Goal: Task Accomplishment & Management: Complete application form

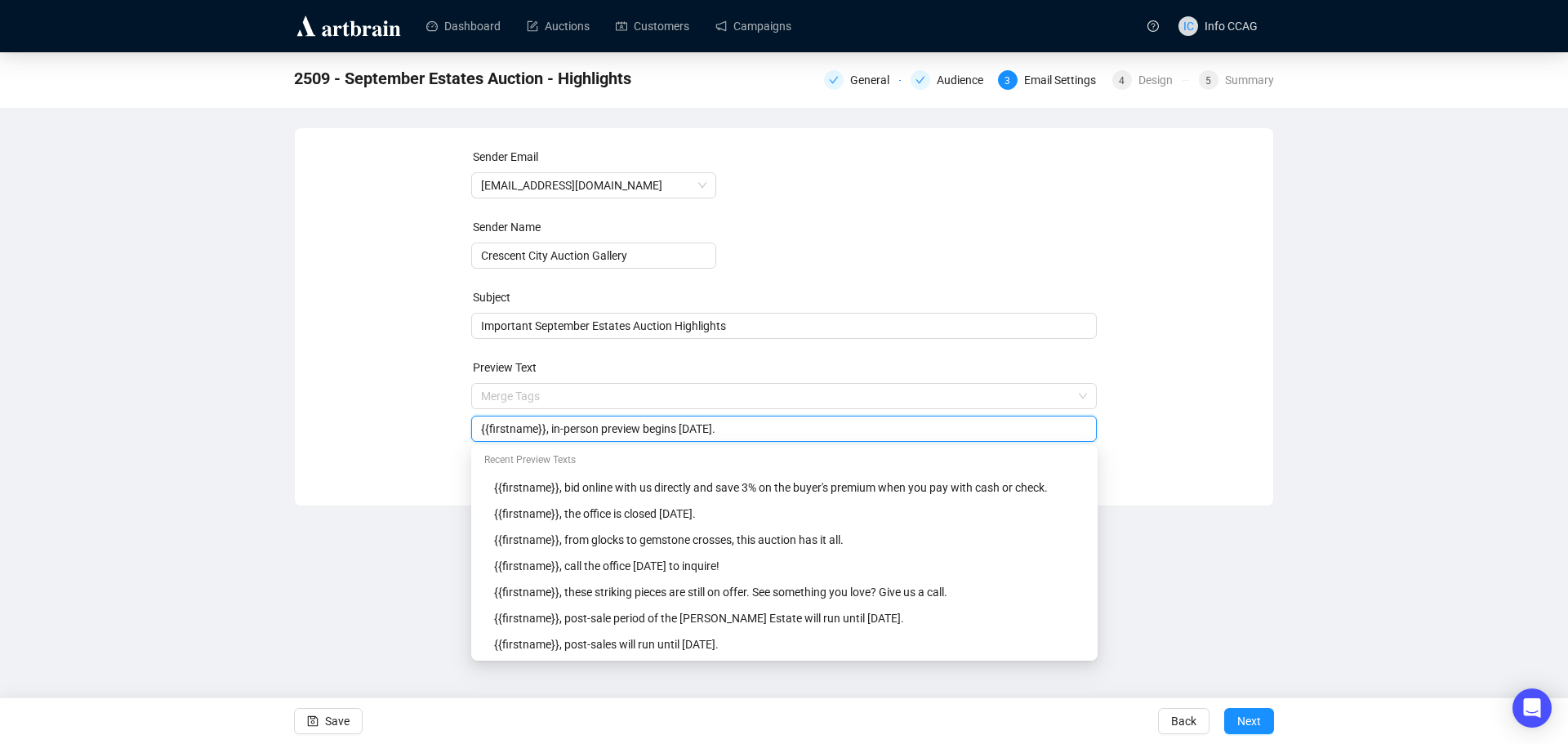
type input "{{firstname}}, in-person preview begins [DATE]."
click at [1205, 360] on div "Sender Email [EMAIL_ADDRESS][DOMAIN_NAME] Sender Name Crescent City Auction Gal…" at bounding box center [784, 304] width 939 height 314
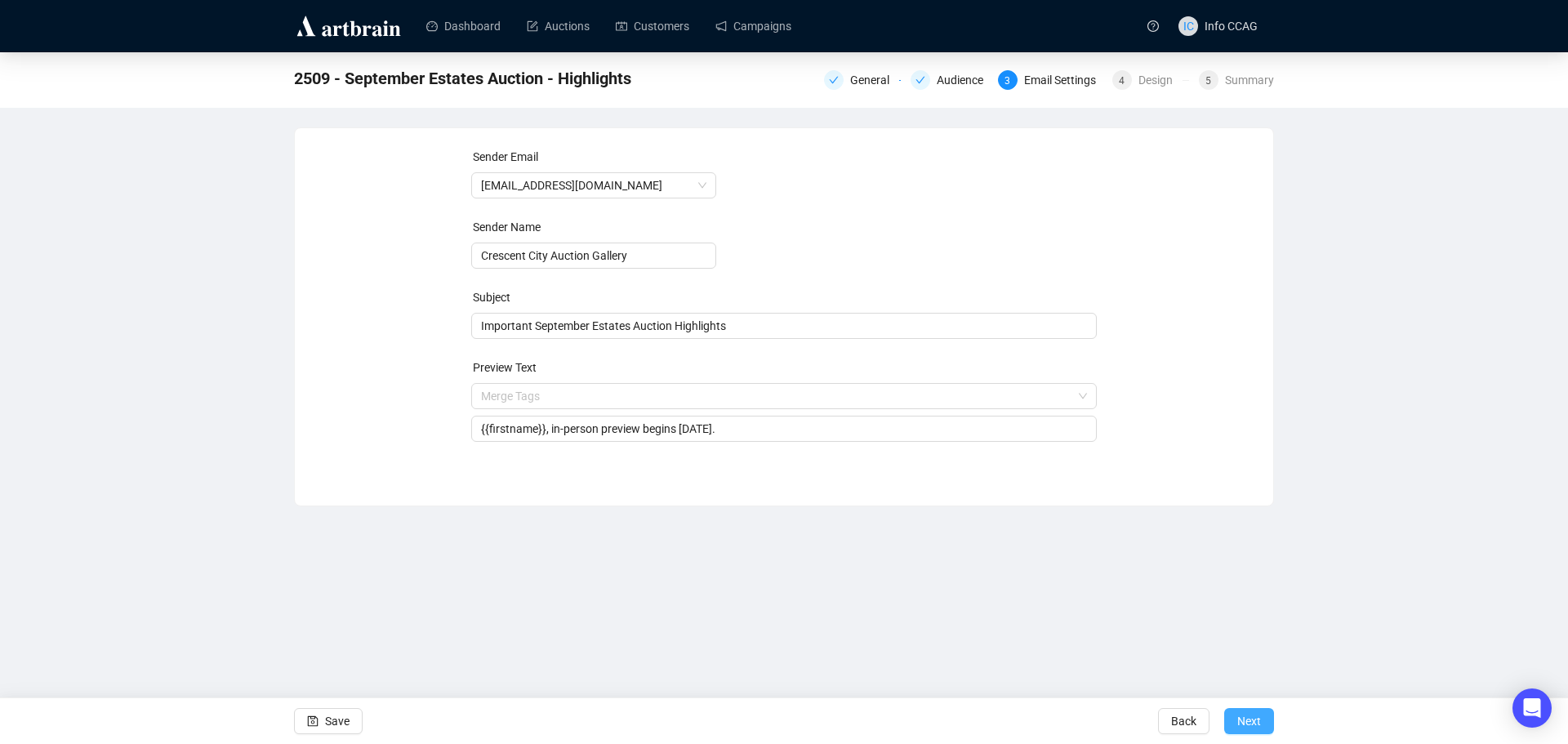
click at [1241, 726] on span "Next" at bounding box center [1249, 721] width 24 height 46
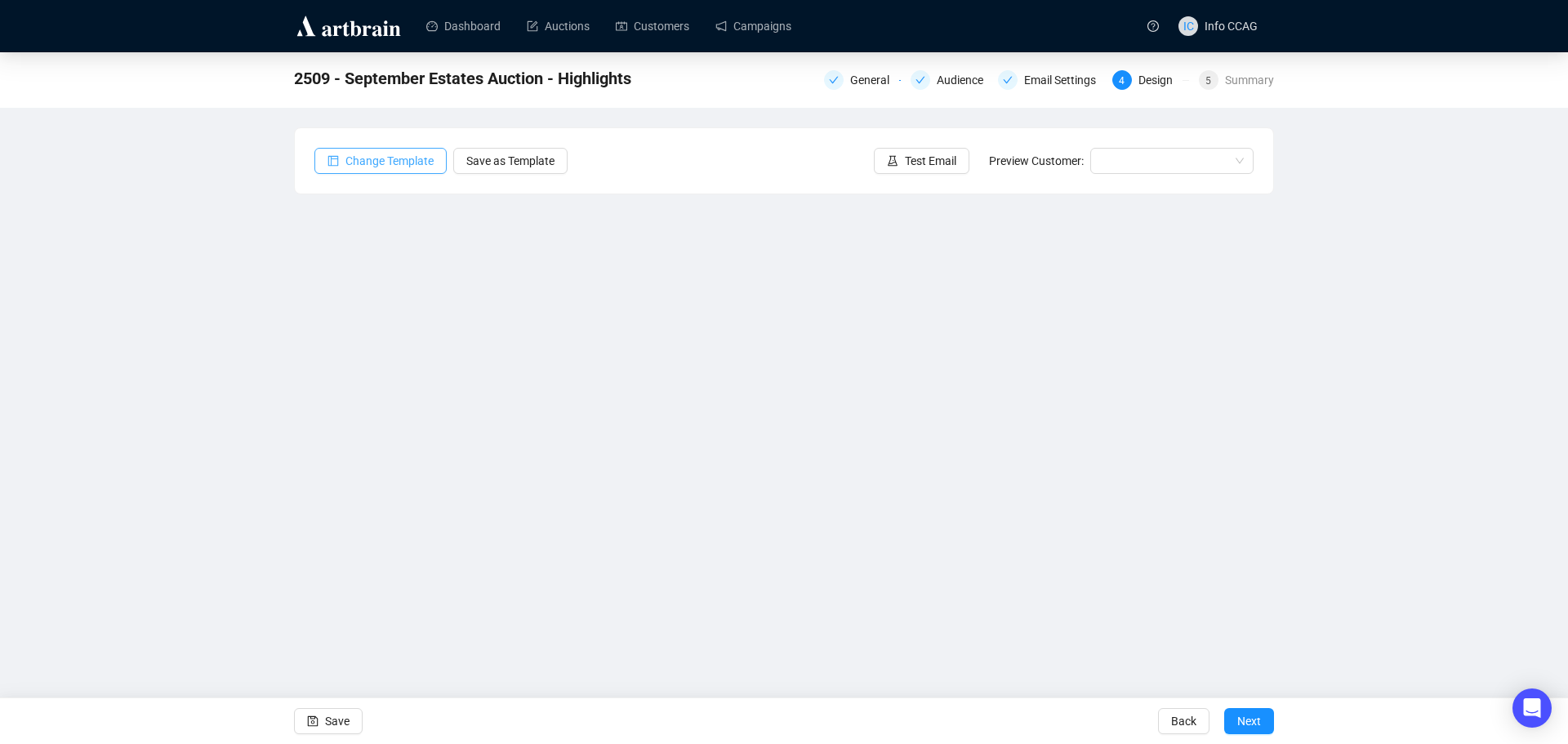
click at [374, 162] on span "Change Template" at bounding box center [389, 161] width 88 height 18
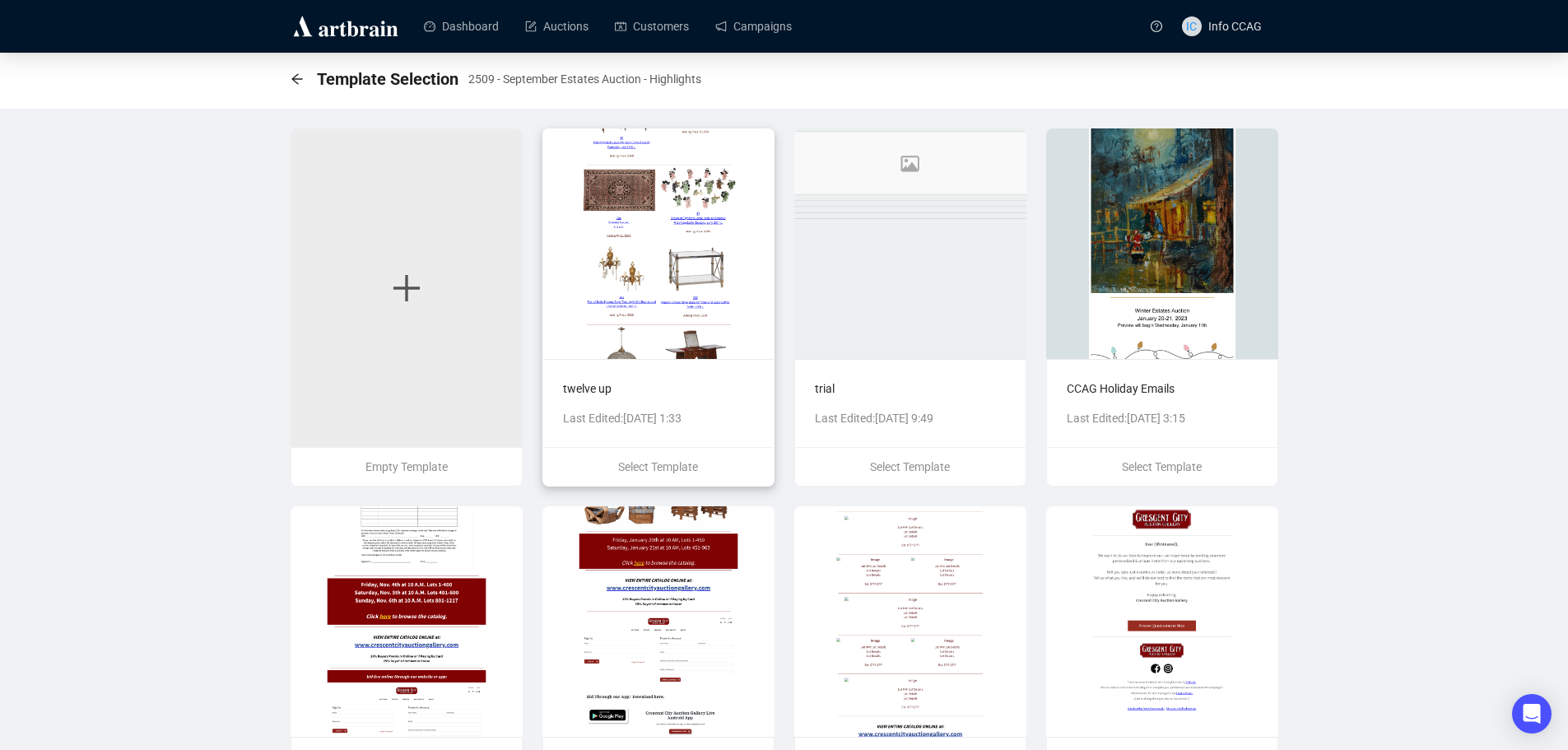
click at [685, 265] on img at bounding box center [658, 243] width 232 height 230
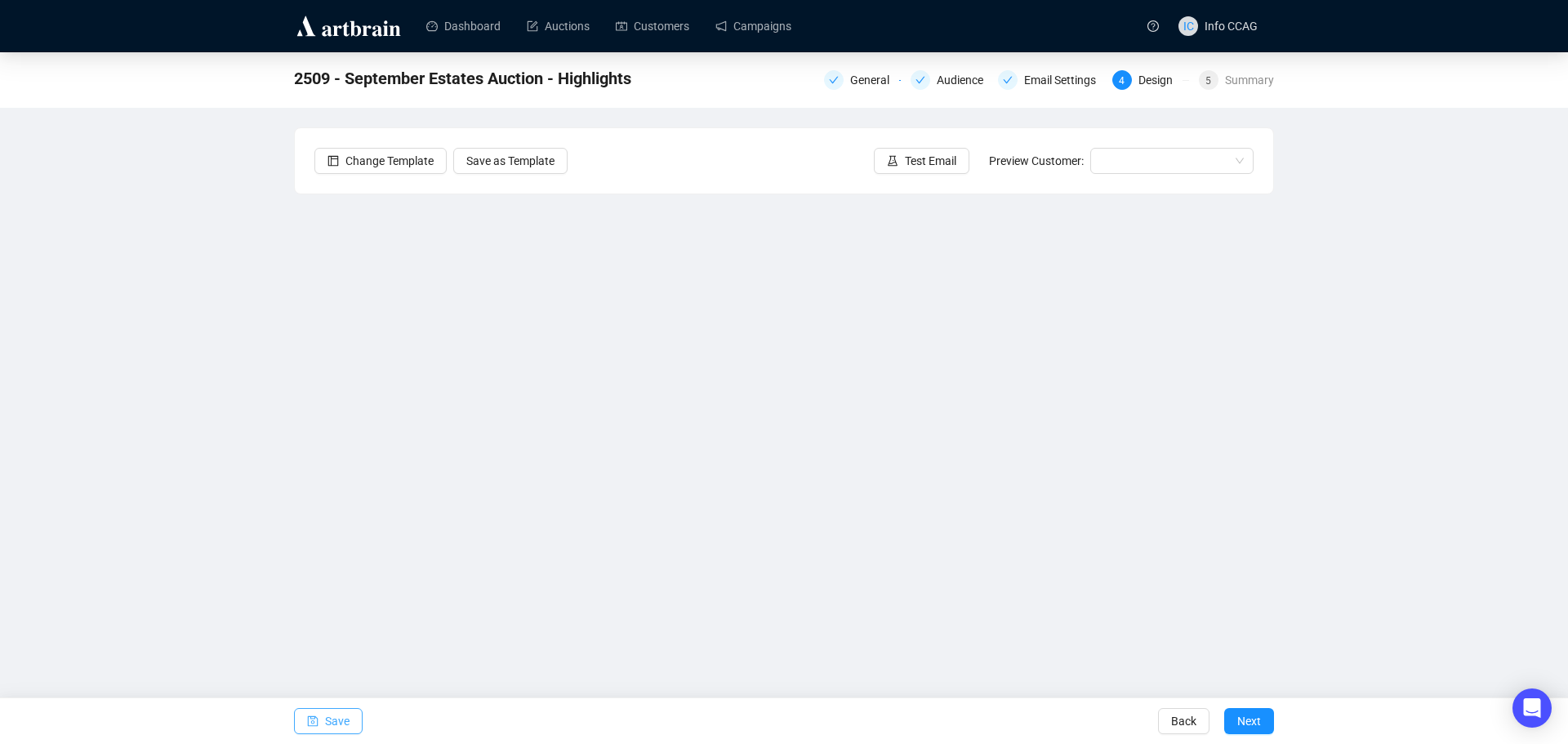
click at [340, 723] on span "Save" at bounding box center [337, 721] width 25 height 46
click at [340, 725] on span "Save" at bounding box center [337, 721] width 25 height 46
click at [316, 723] on icon "save" at bounding box center [312, 721] width 11 height 11
click at [349, 720] on button "Save" at bounding box center [328, 721] width 69 height 26
click at [322, 720] on button "Save" at bounding box center [328, 721] width 69 height 26
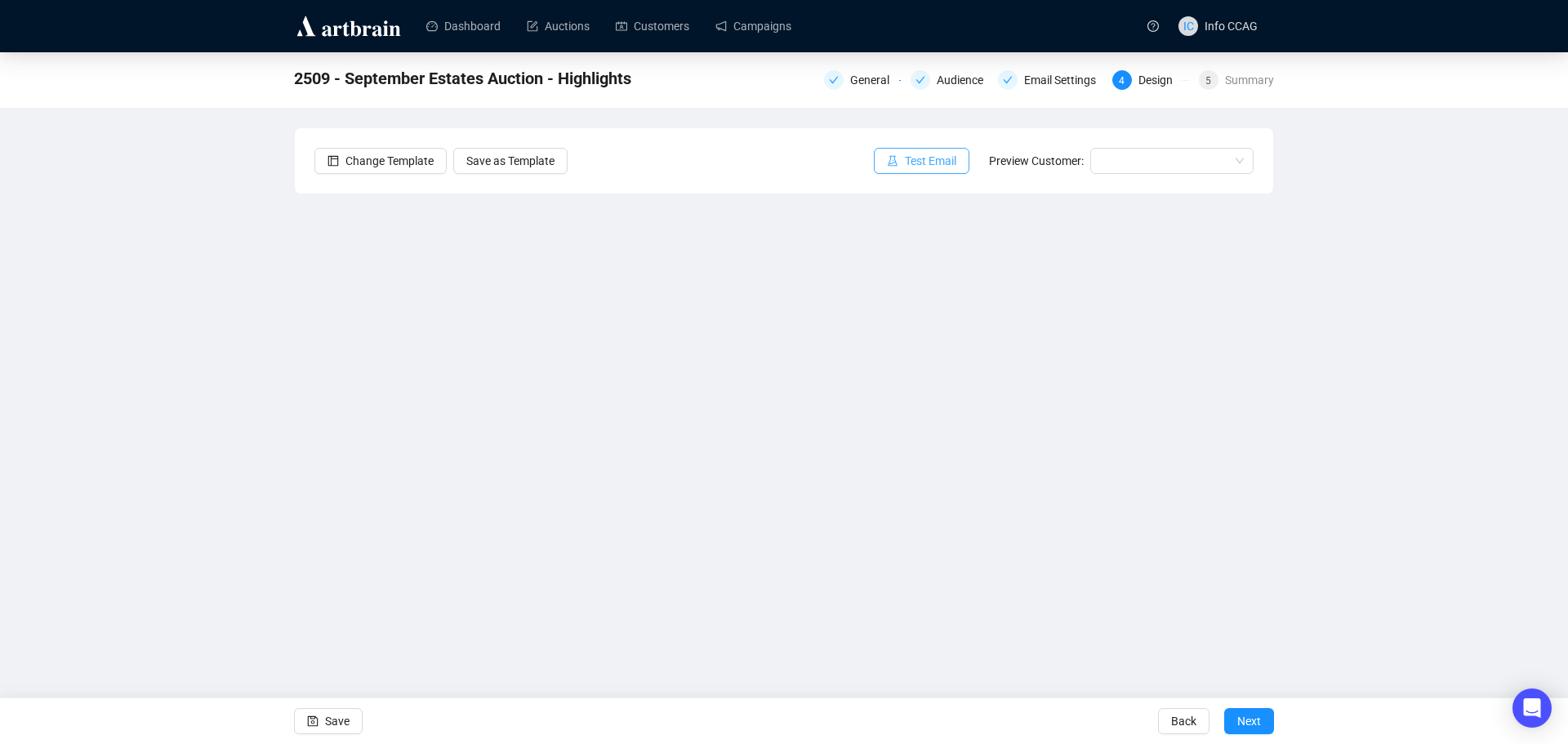
click at [941, 156] on span "Test Email" at bounding box center [930, 161] width 52 height 18
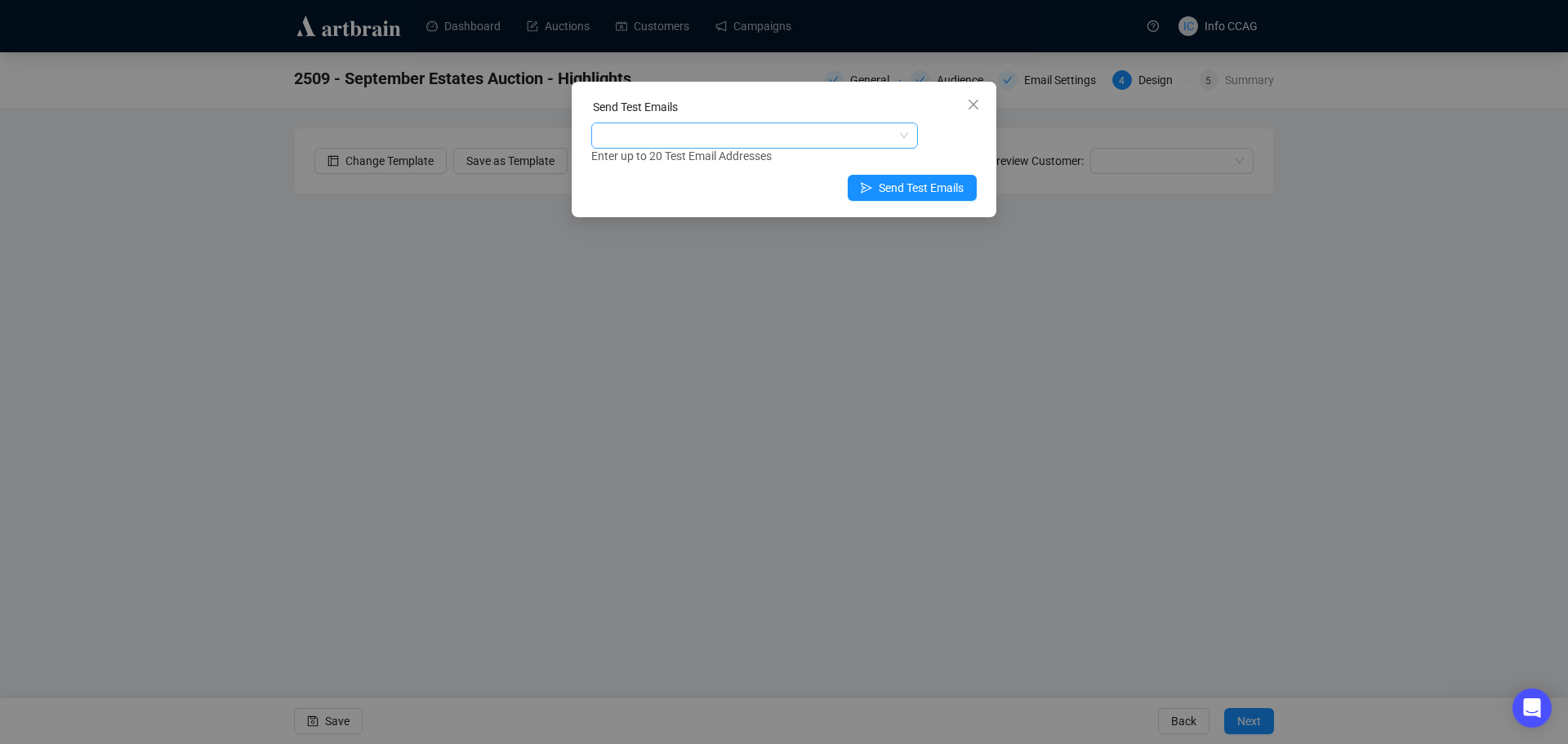
click at [702, 143] on div at bounding box center [746, 135] width 303 height 23
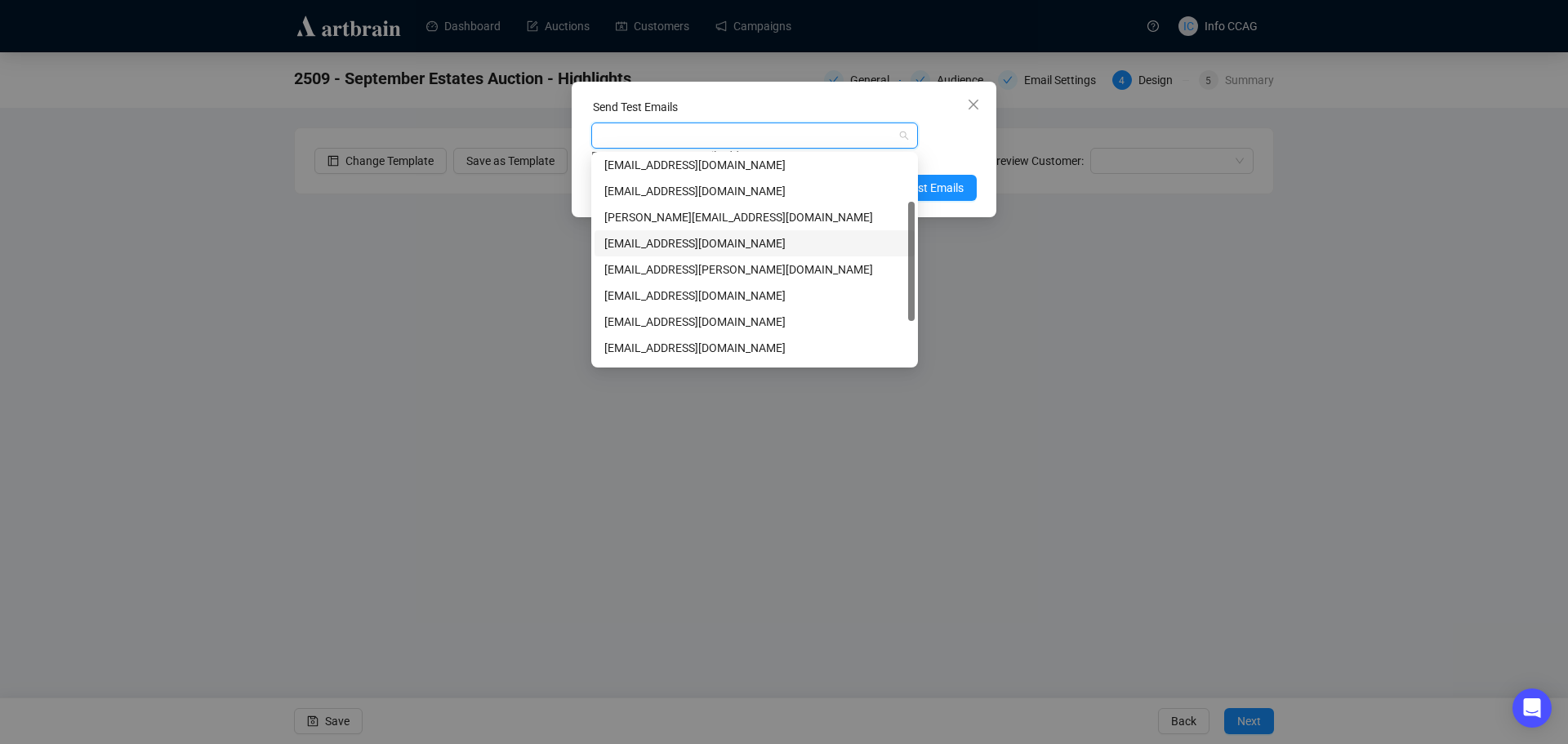
scroll to position [156, 0]
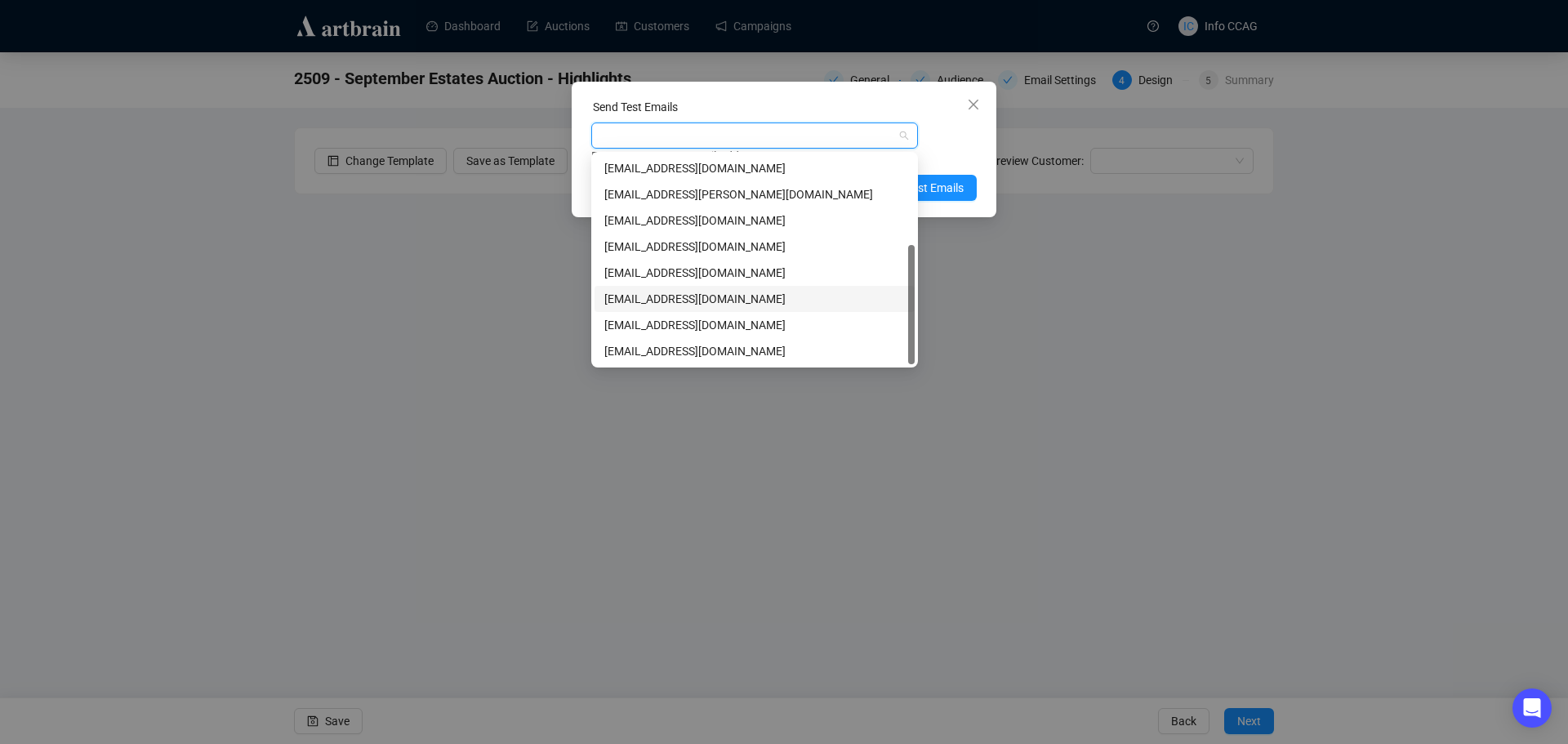
click at [757, 298] on div "[EMAIL_ADDRESS][DOMAIN_NAME]" at bounding box center [754, 298] width 301 height 18
click at [973, 153] on div "Enter up to 20 Test Email Addresses" at bounding box center [784, 156] width 386 height 19
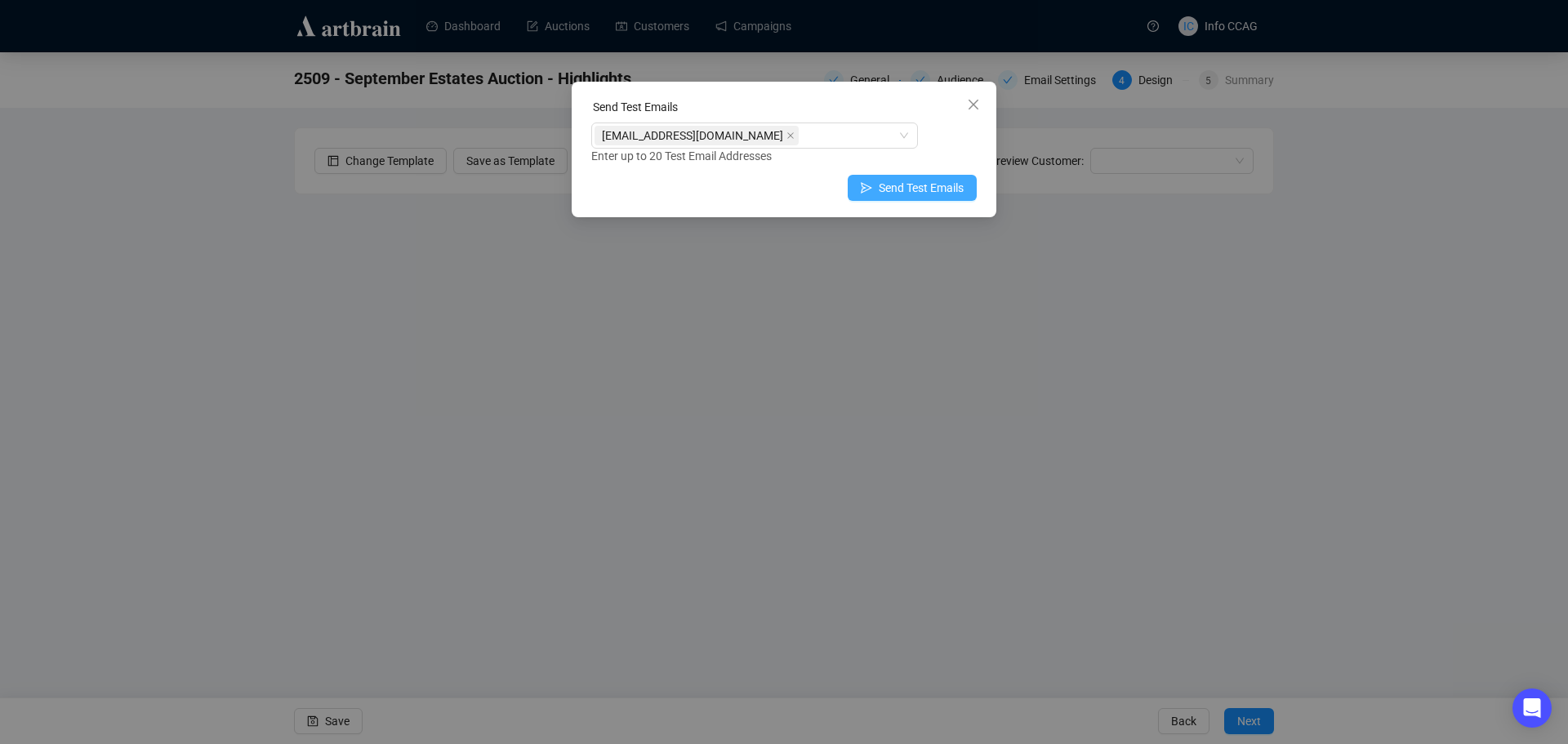
click at [938, 191] on span "Send Test Emails" at bounding box center [921, 187] width 85 height 18
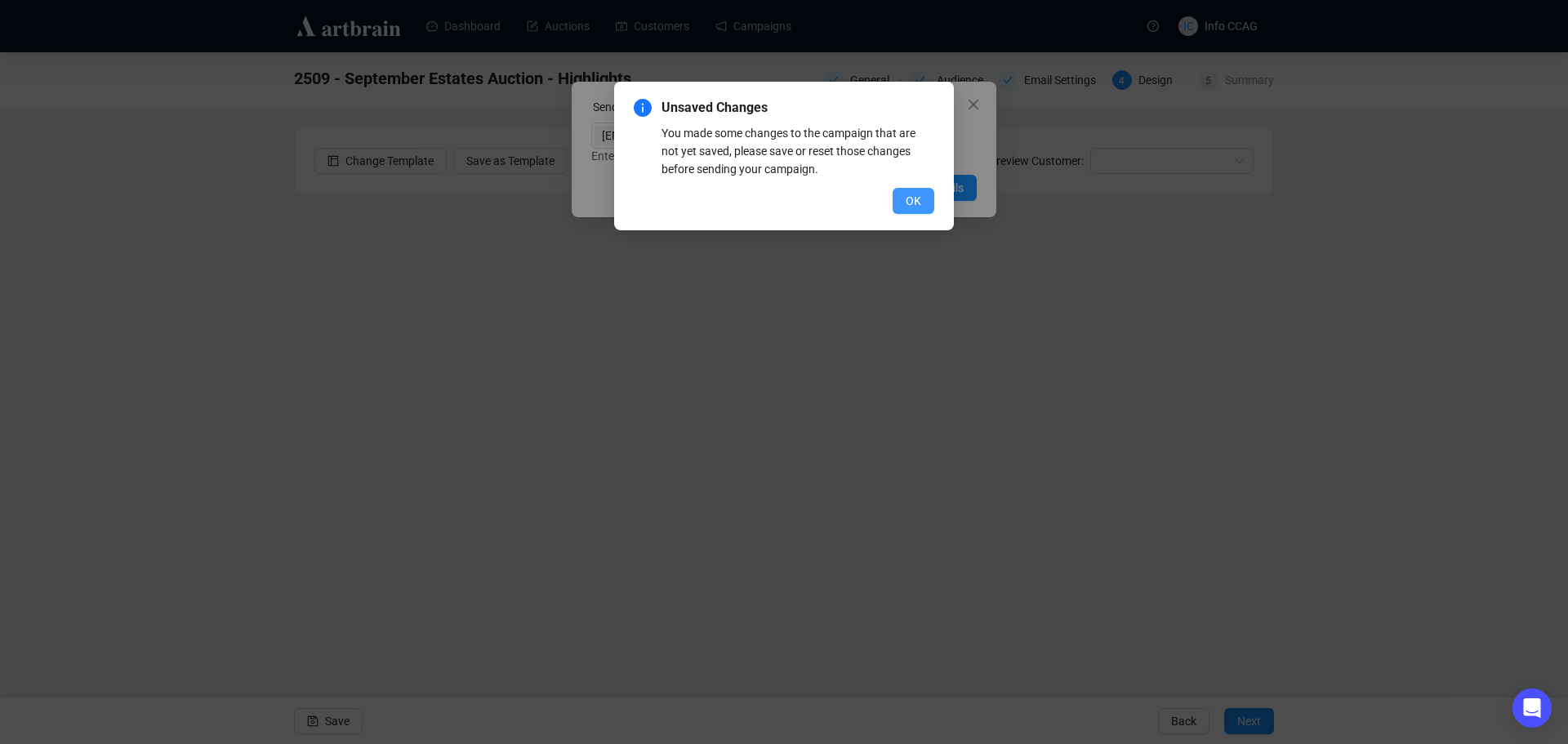
click at [906, 194] on span "OK" at bounding box center [913, 200] width 15 height 18
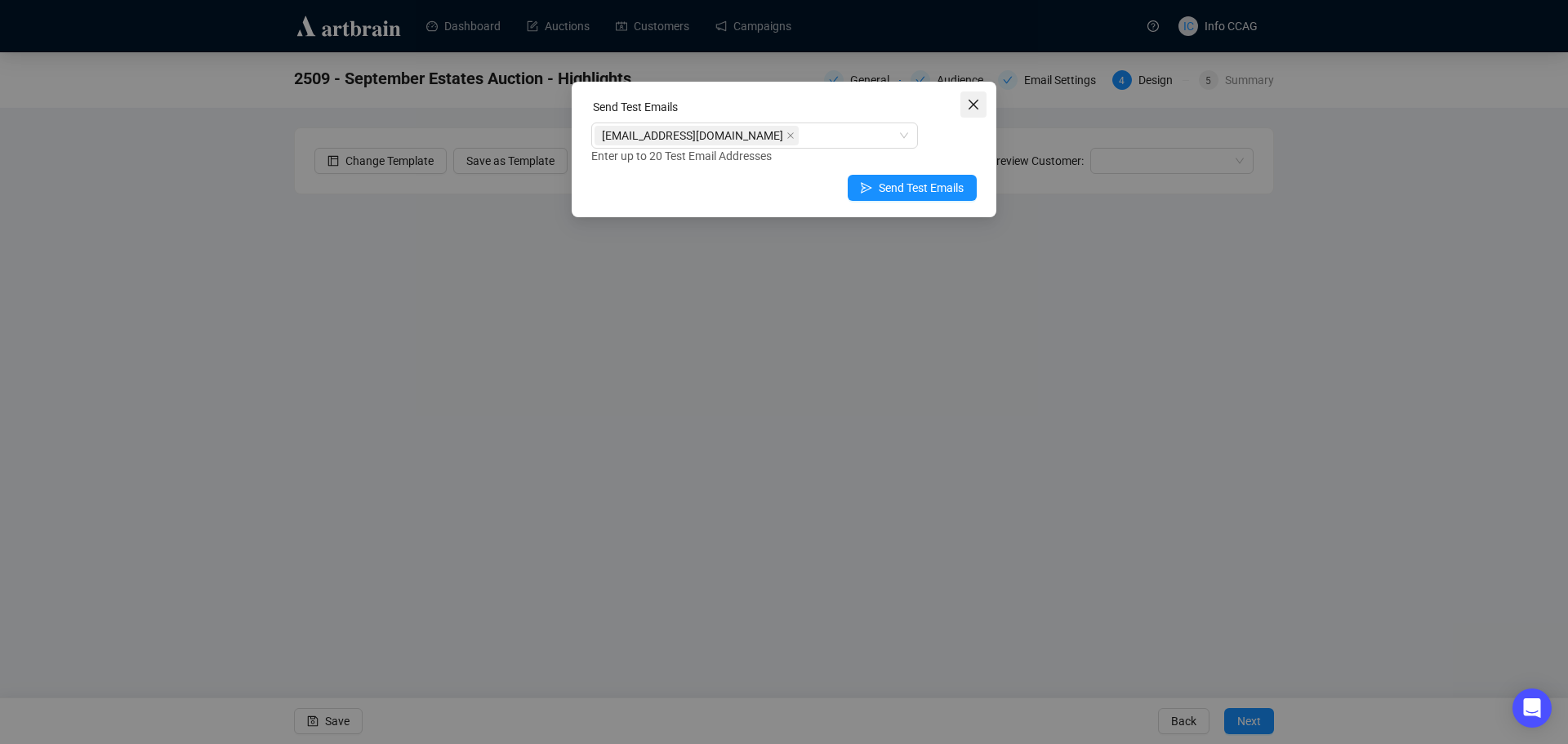
click at [968, 106] on icon "close" at bounding box center [973, 104] width 13 height 13
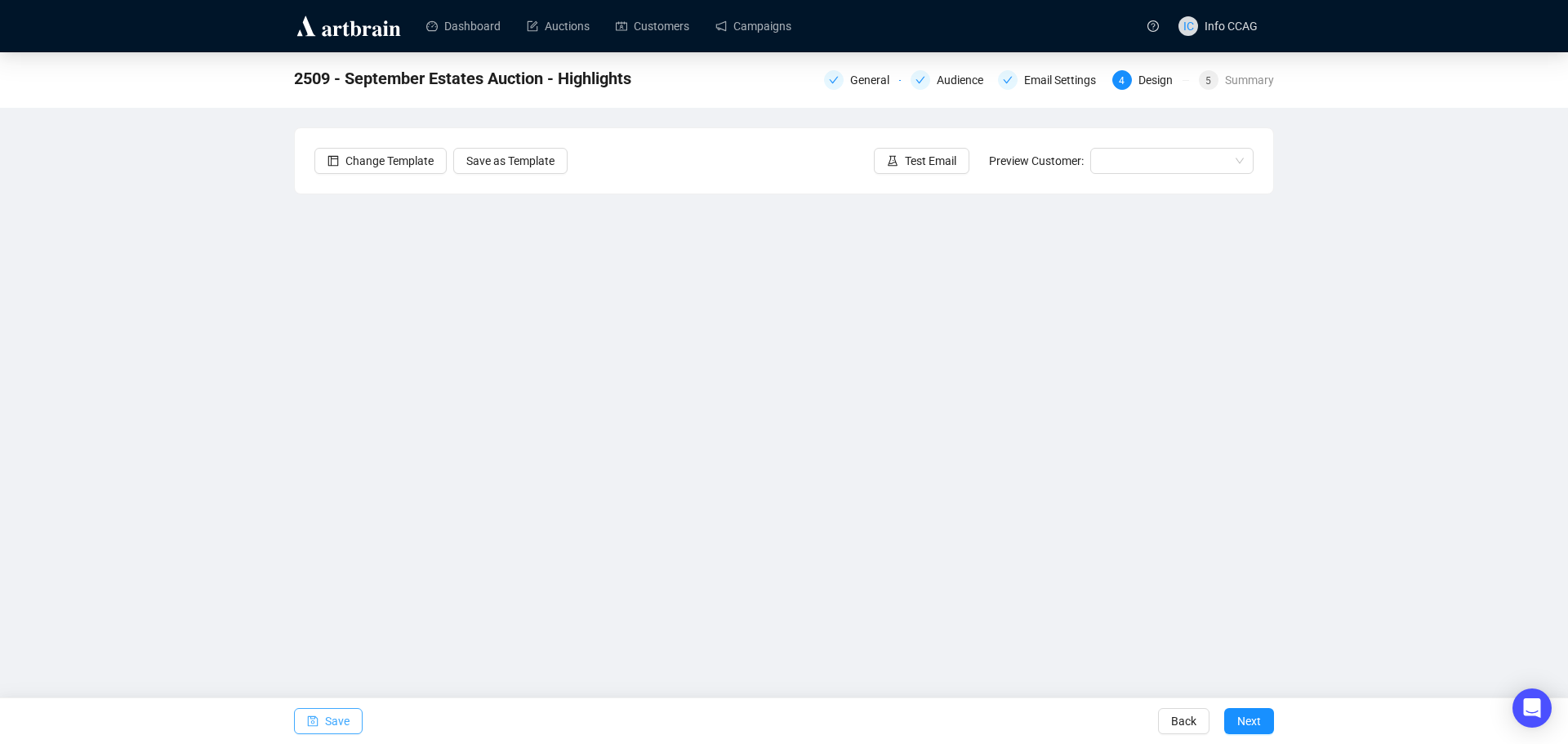
click at [335, 723] on span "Save" at bounding box center [337, 721] width 25 height 46
click at [333, 723] on span "Save" at bounding box center [337, 721] width 25 height 46
click at [1248, 726] on span "Next" at bounding box center [1249, 721] width 24 height 46
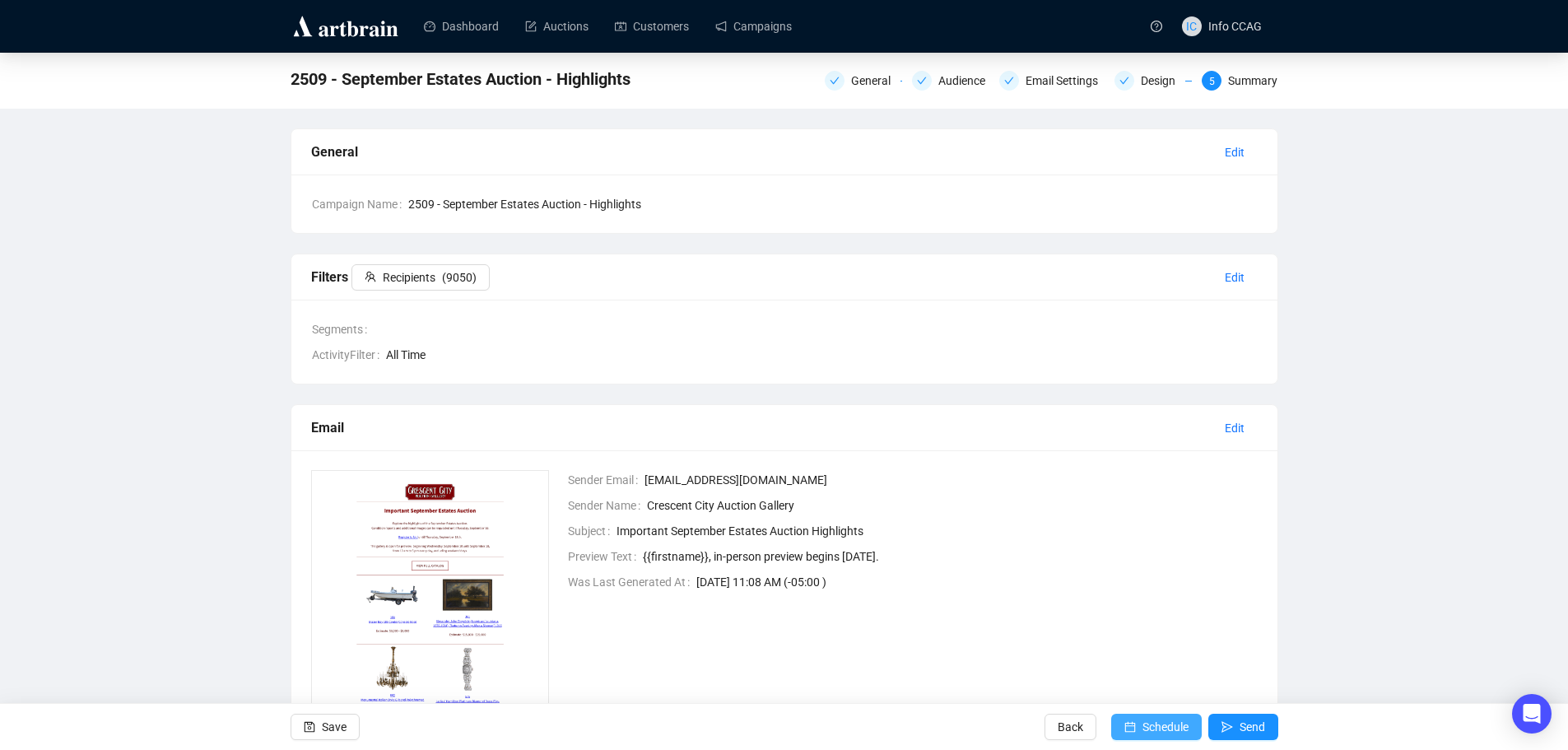
click at [1143, 728] on span "Schedule" at bounding box center [1165, 727] width 46 height 46
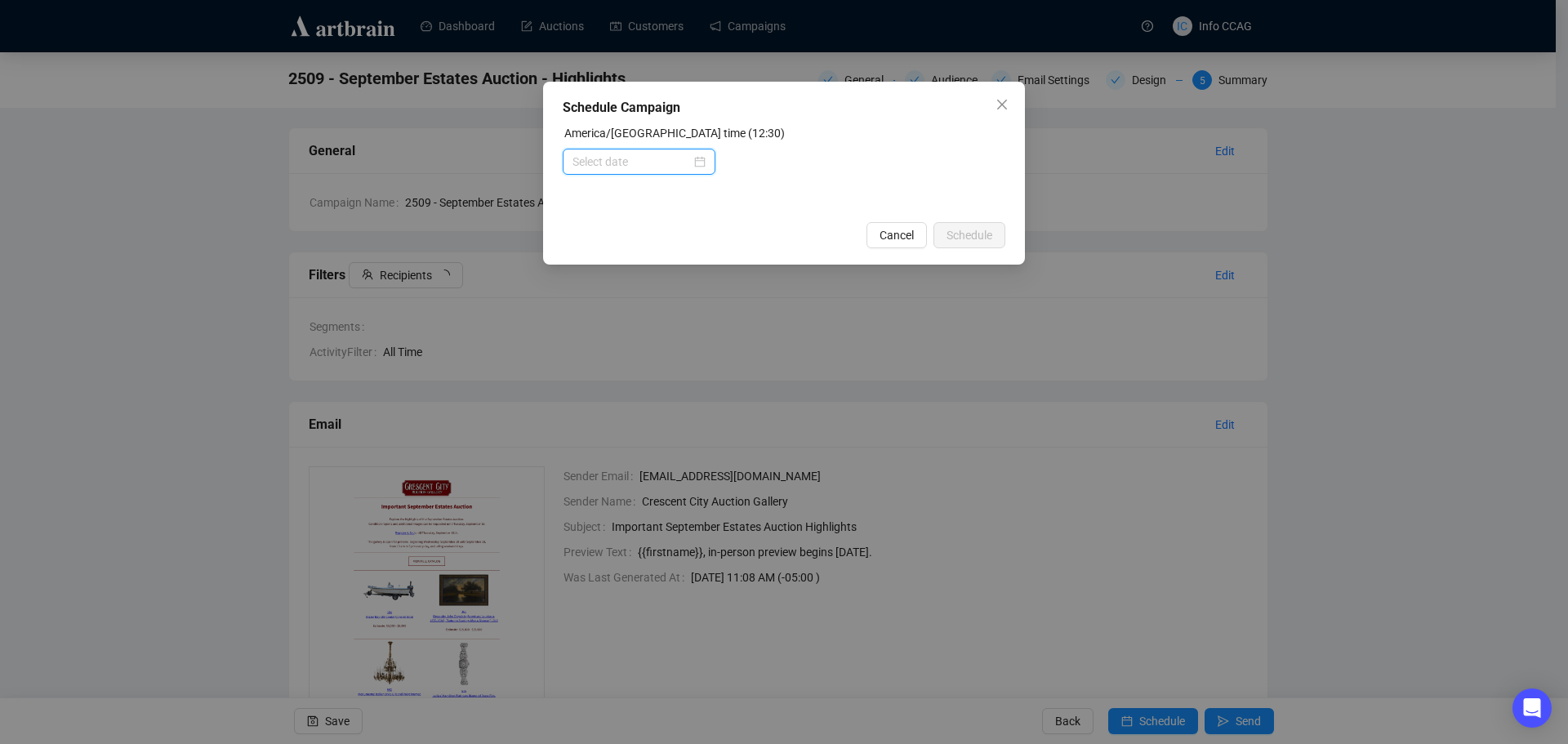
click at [676, 154] on input at bounding box center [631, 162] width 119 height 18
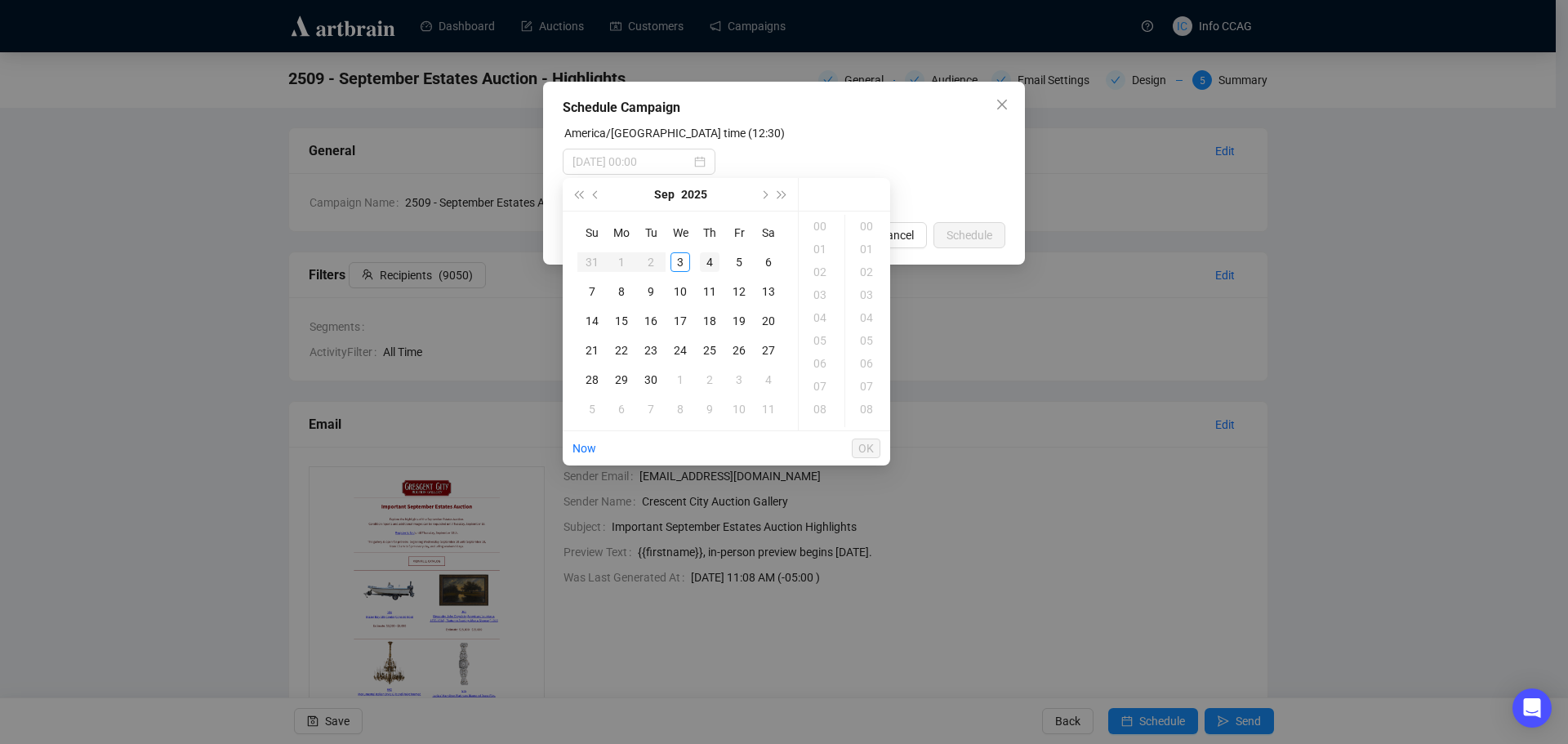
click at [711, 259] on div "4" at bounding box center [709, 262] width 20 height 20
click at [823, 352] on div "09" at bounding box center [821, 350] width 40 height 23
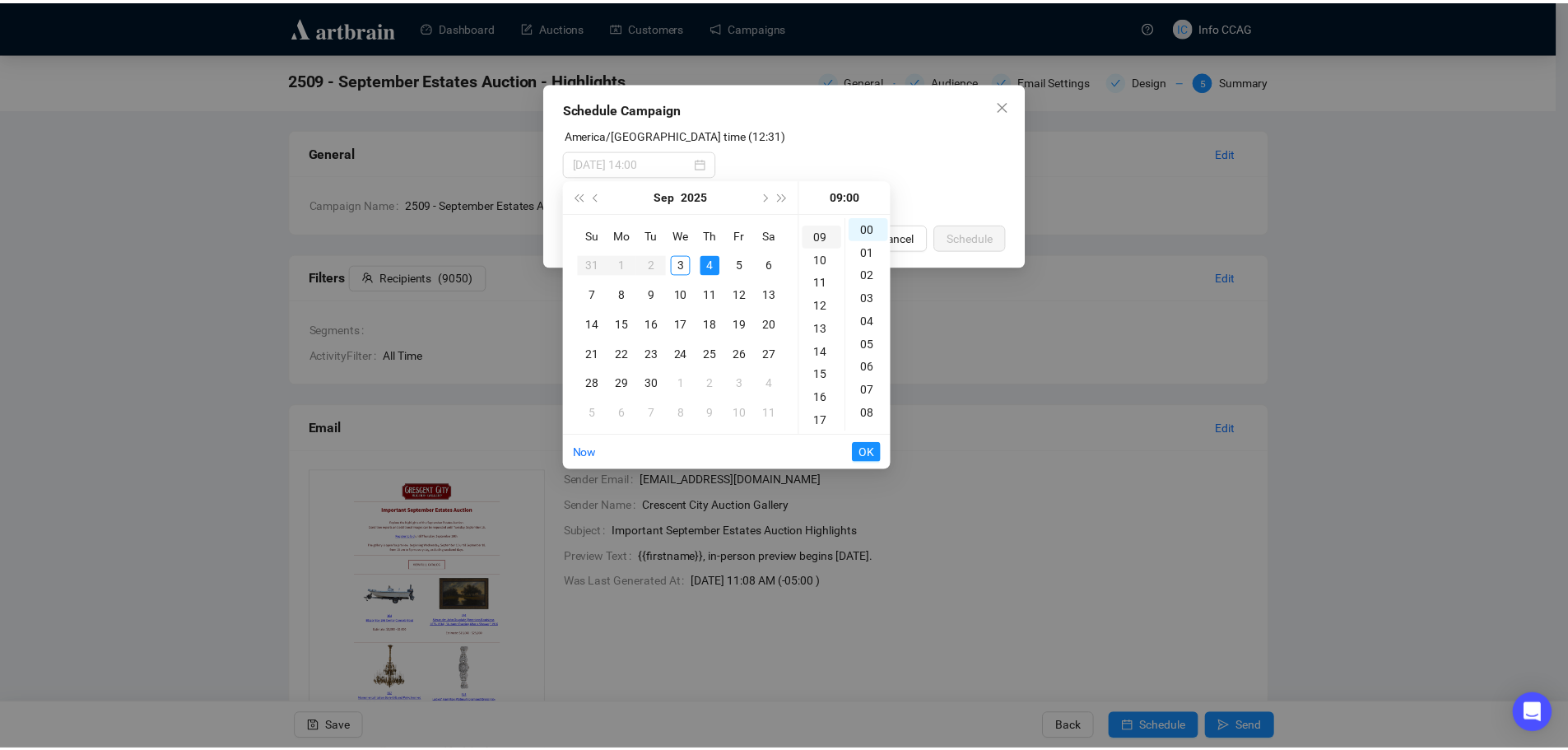
scroll to position [207, 0]
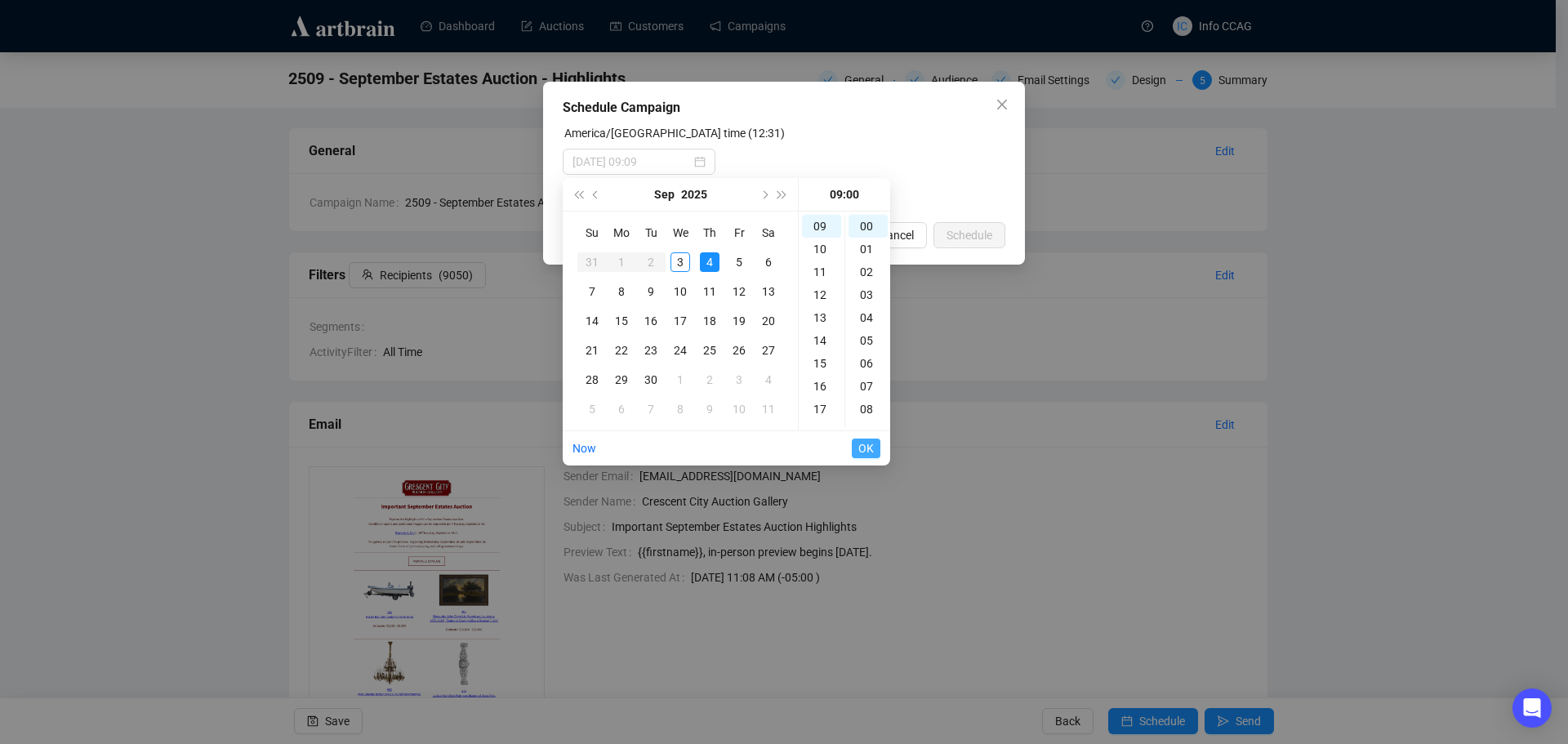
type input "[DATE] 09:00"
click at [863, 452] on span "OK" at bounding box center [866, 448] width 15 height 31
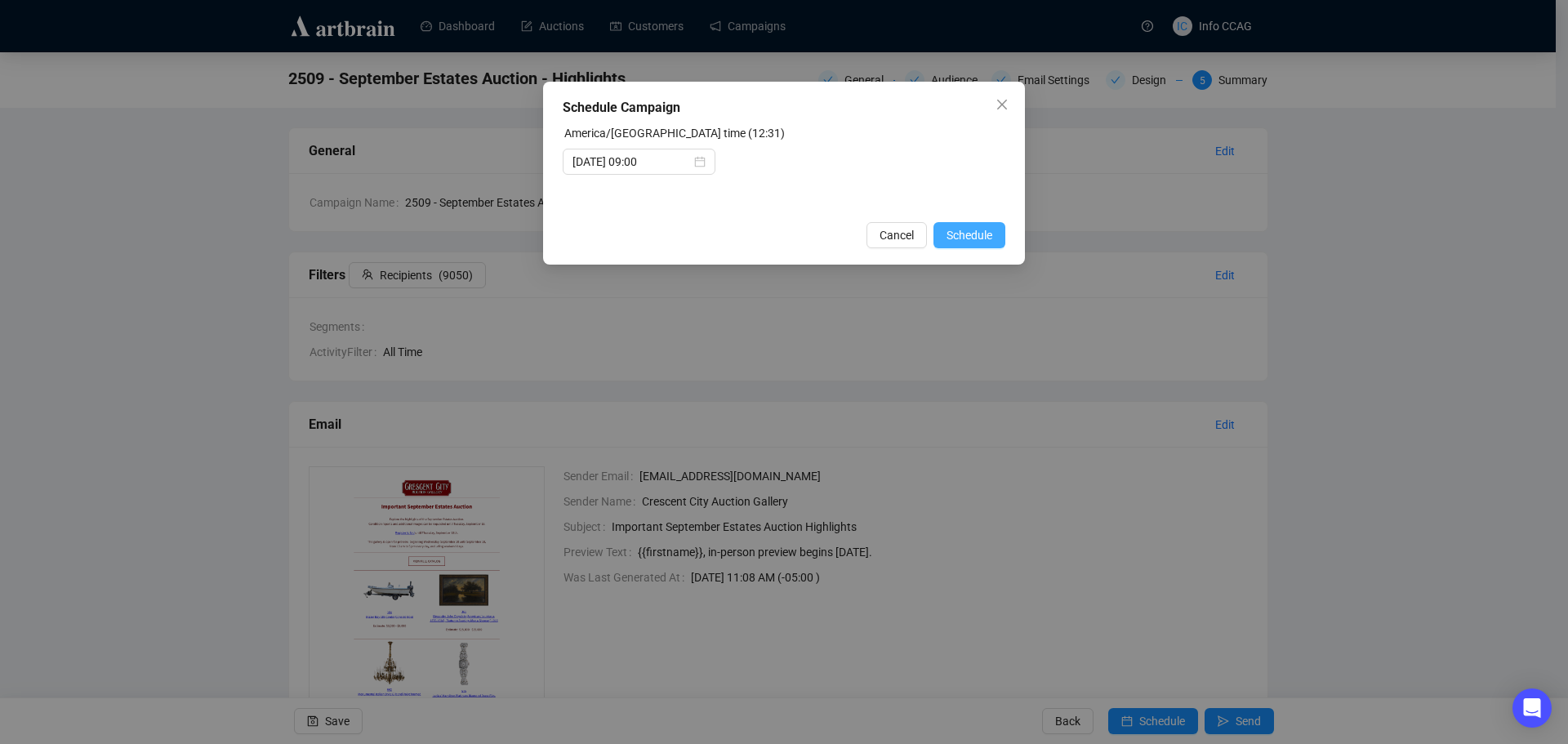
click at [979, 239] on span "Schedule" at bounding box center [968, 235] width 46 height 18
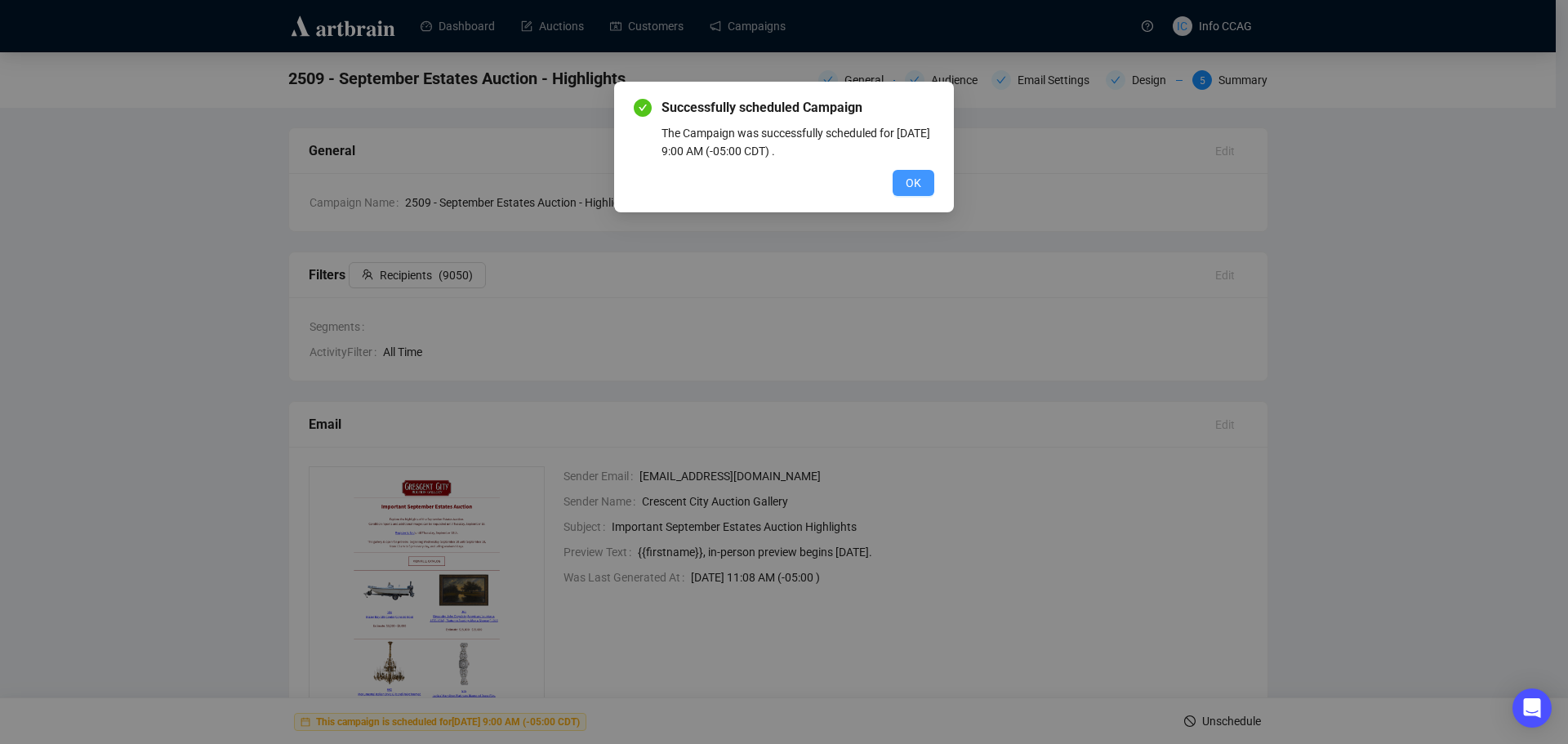
click at [921, 181] on button "OK" at bounding box center [913, 183] width 41 height 26
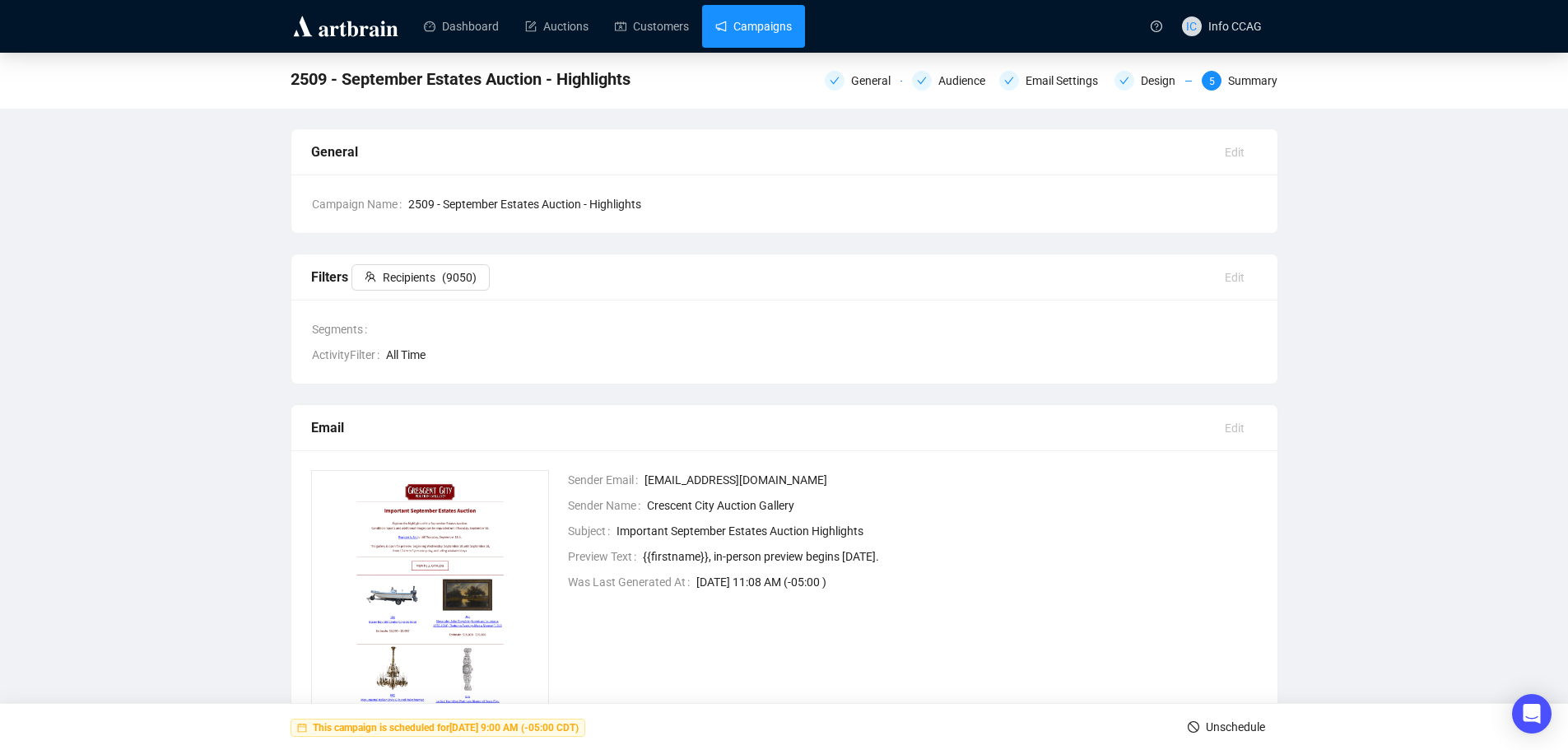
click at [758, 12] on link "Campaigns" at bounding box center [754, 26] width 76 height 42
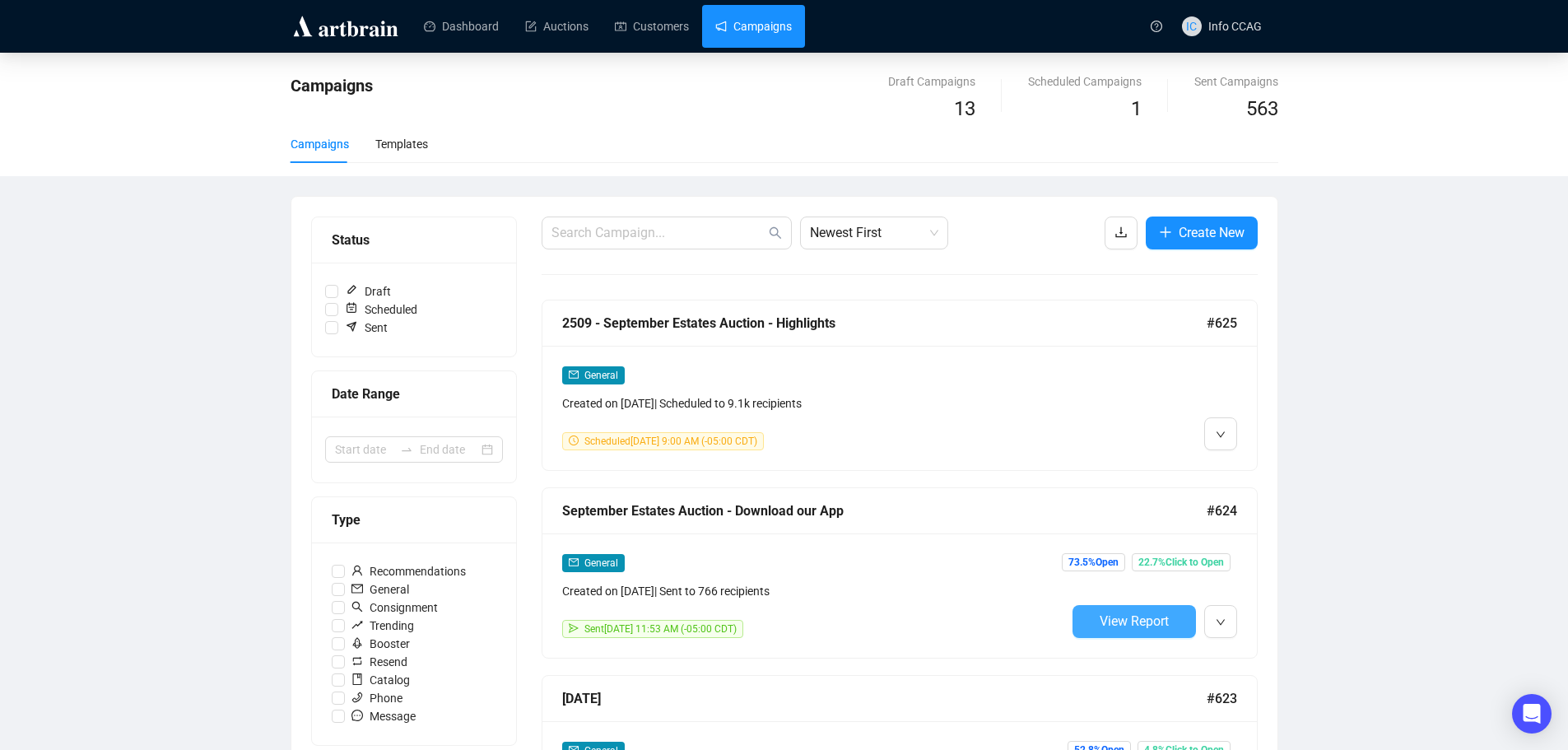
click at [1127, 623] on span "View Report" at bounding box center [1135, 621] width 69 height 16
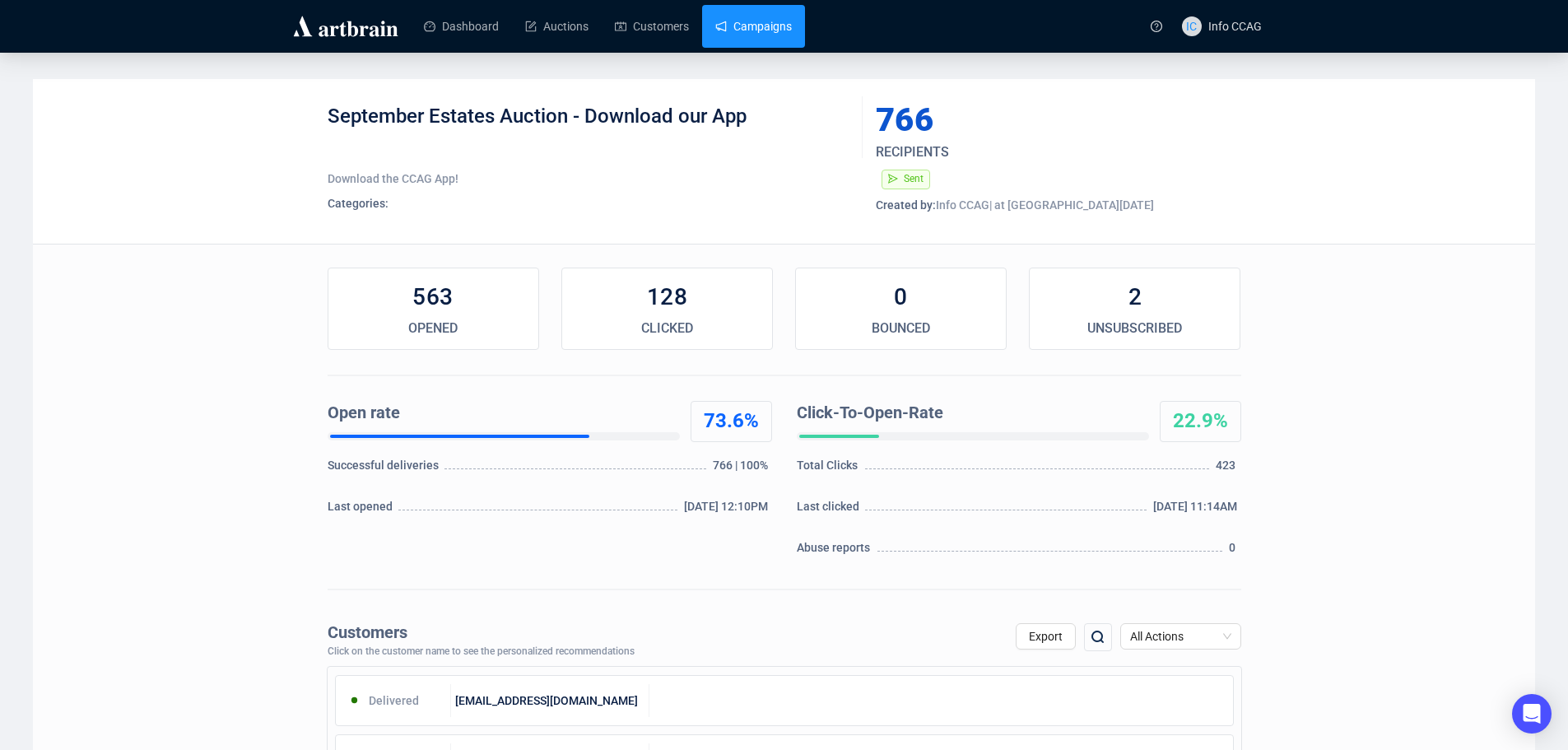
click at [728, 14] on link "Campaigns" at bounding box center [754, 26] width 76 height 42
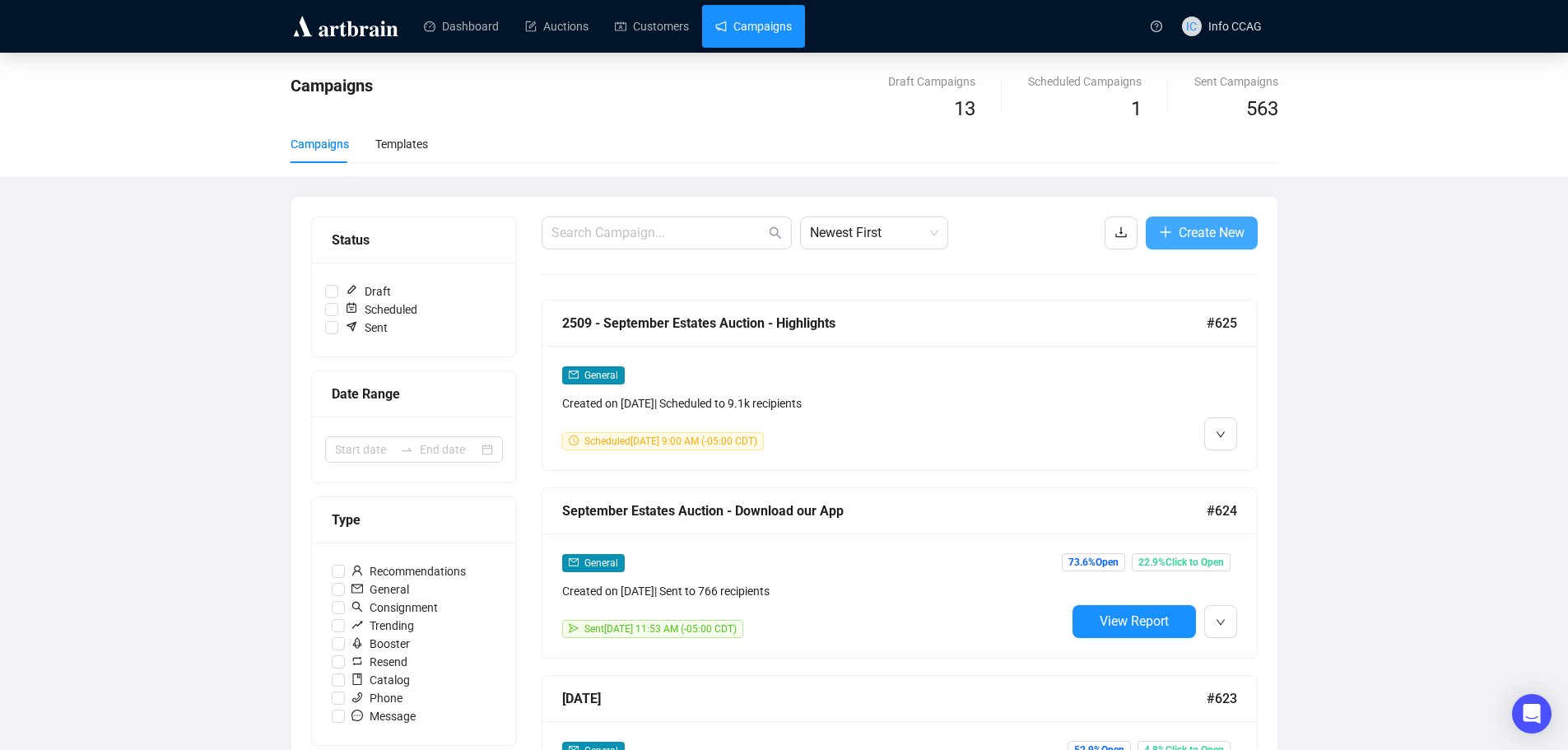
click at [1174, 227] on button "Create New" at bounding box center [1202, 233] width 112 height 33
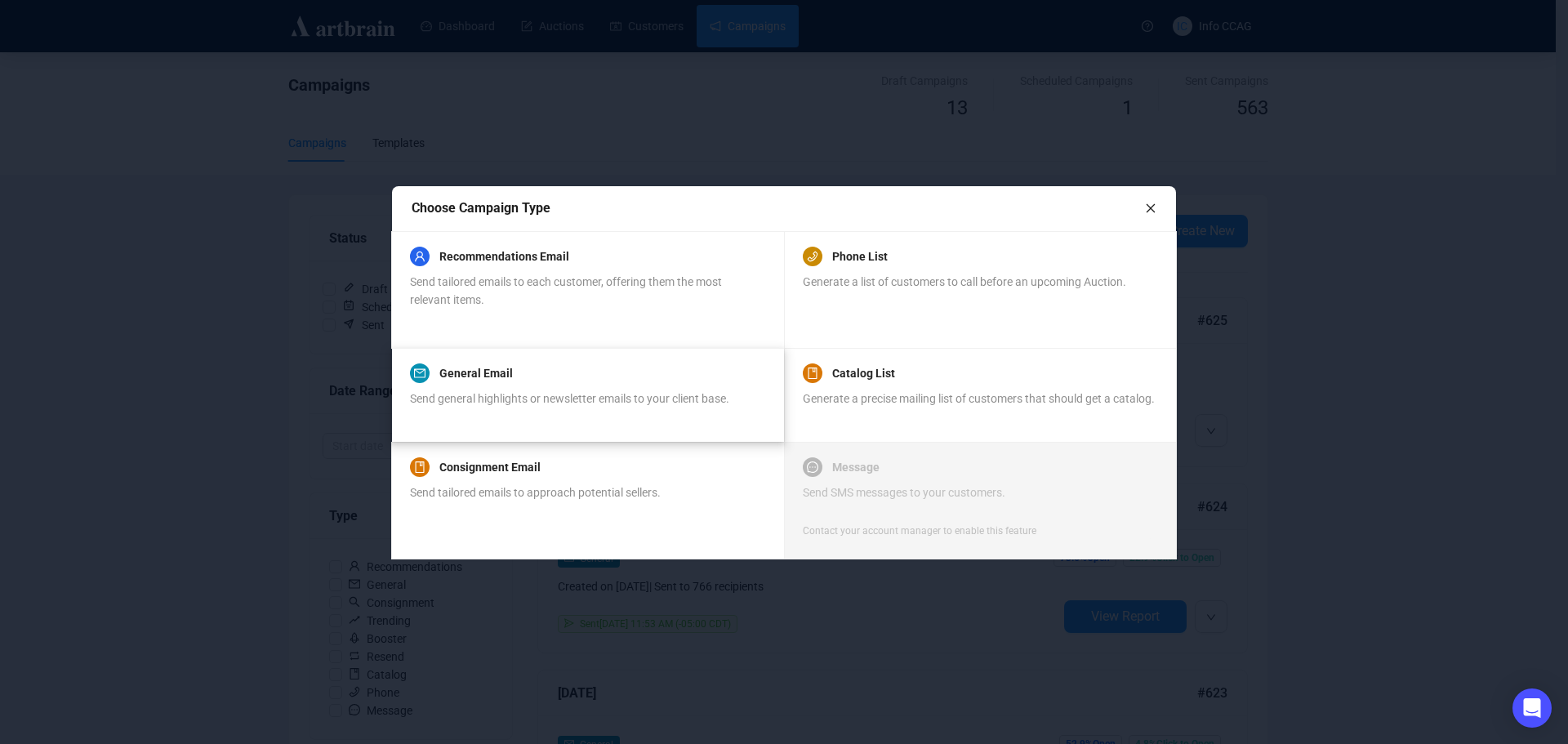
click at [508, 402] on span "Send general highlights or newsletter emails to your client base." at bounding box center [570, 398] width 320 height 13
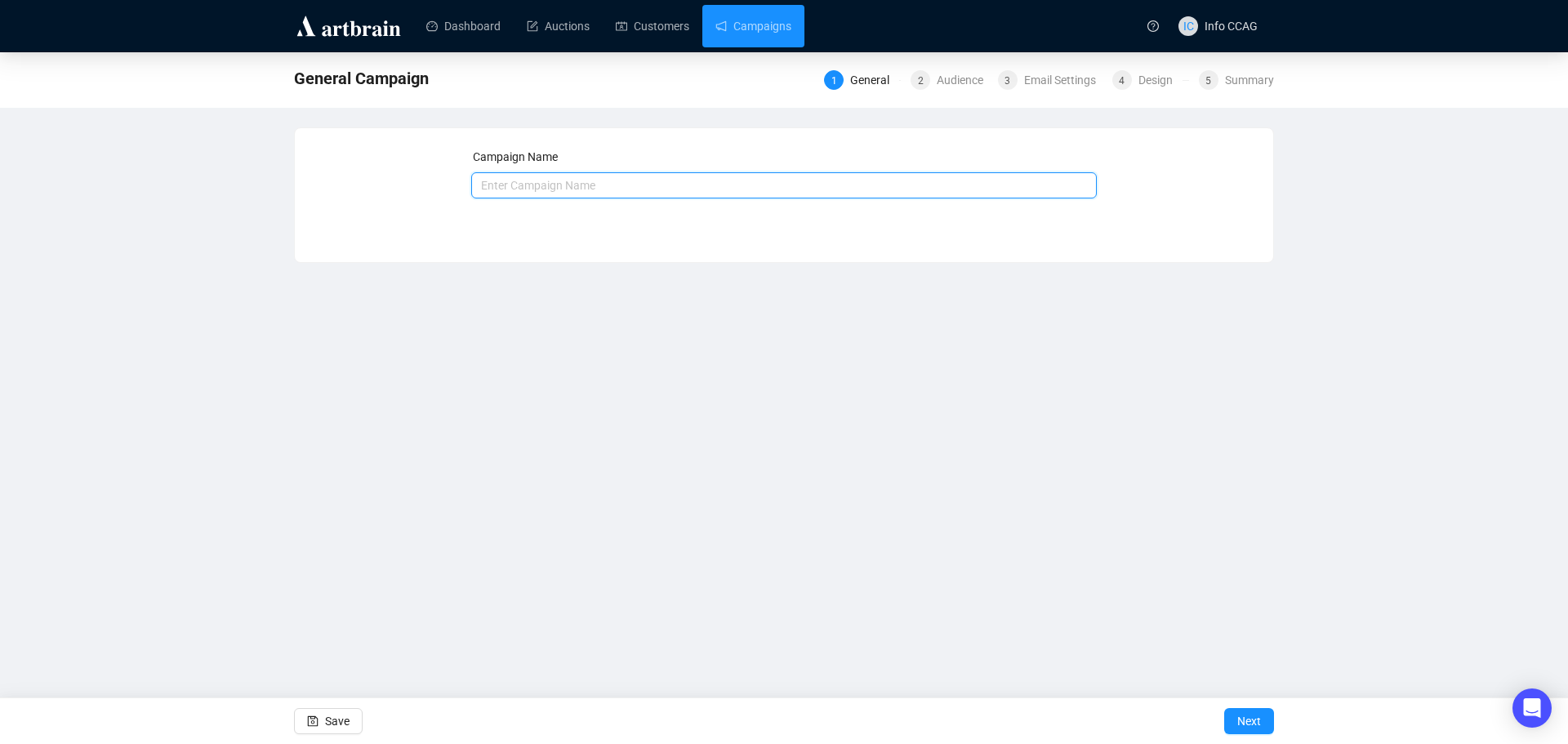
click at [580, 176] on input "text" at bounding box center [784, 186] width 626 height 26
click at [477, 185] on input "Jewelry" at bounding box center [784, 186] width 626 height 26
click at [589, 195] on input "September Jewelry" at bounding box center [784, 186] width 626 height 26
type input "September Jewelry -Targeted Campaign"
click at [845, 225] on div "Campaign Name September Jewelry -Targeted Campaign Save Next" at bounding box center [784, 182] width 979 height 109
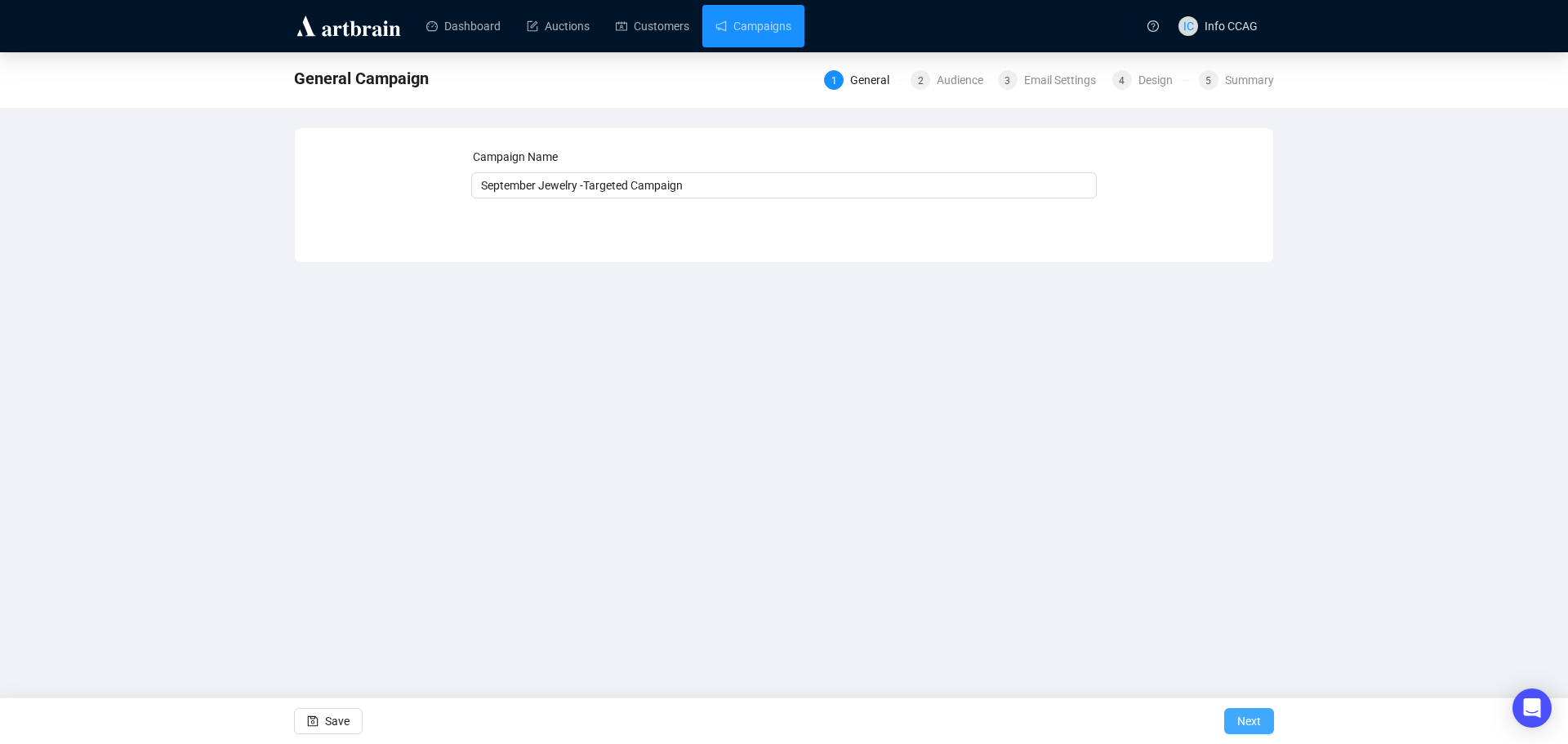
click at [1251, 717] on span "Next" at bounding box center [1249, 721] width 24 height 46
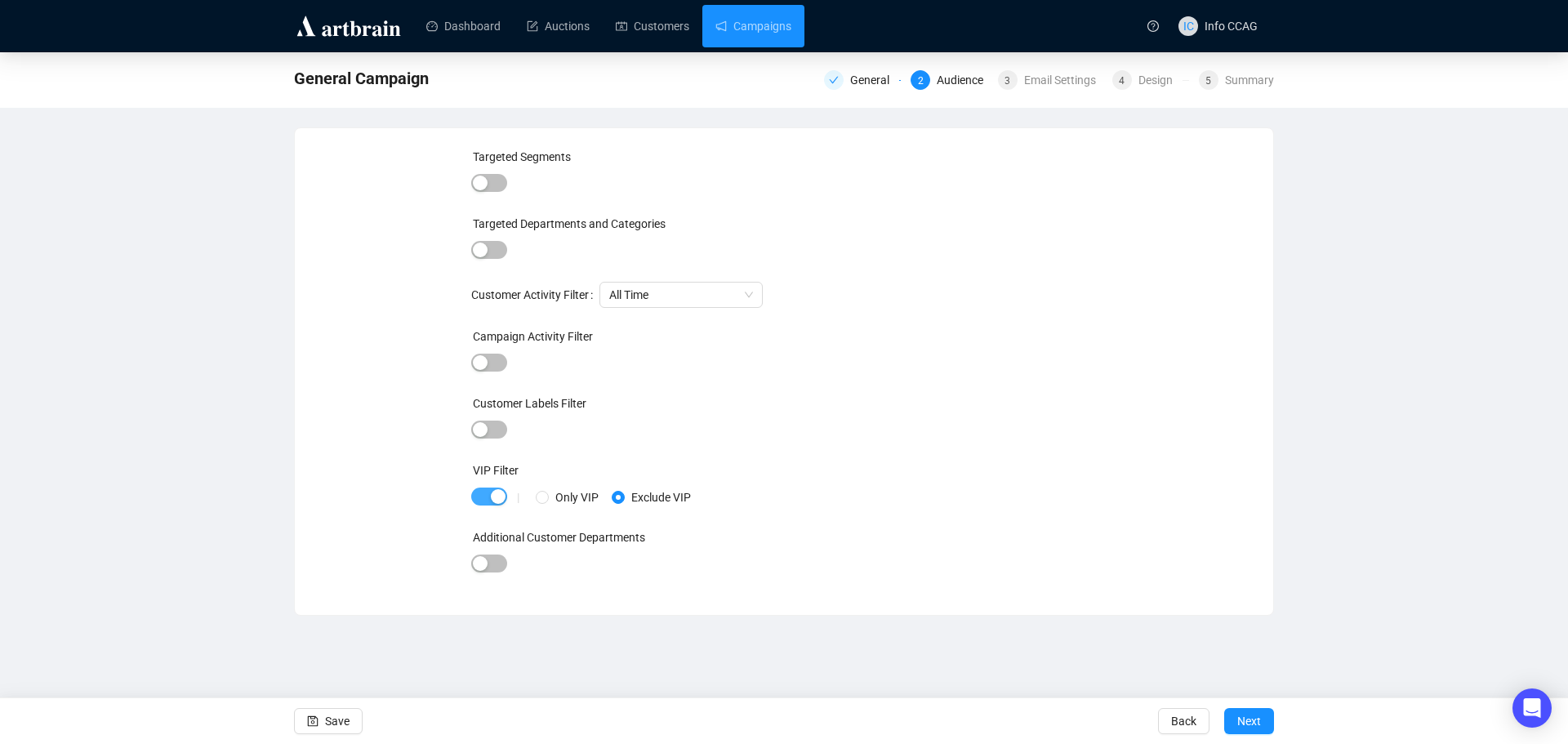
click at [479, 493] on span "button" at bounding box center [489, 496] width 36 height 18
click at [1253, 717] on span "Next" at bounding box center [1249, 721] width 24 height 46
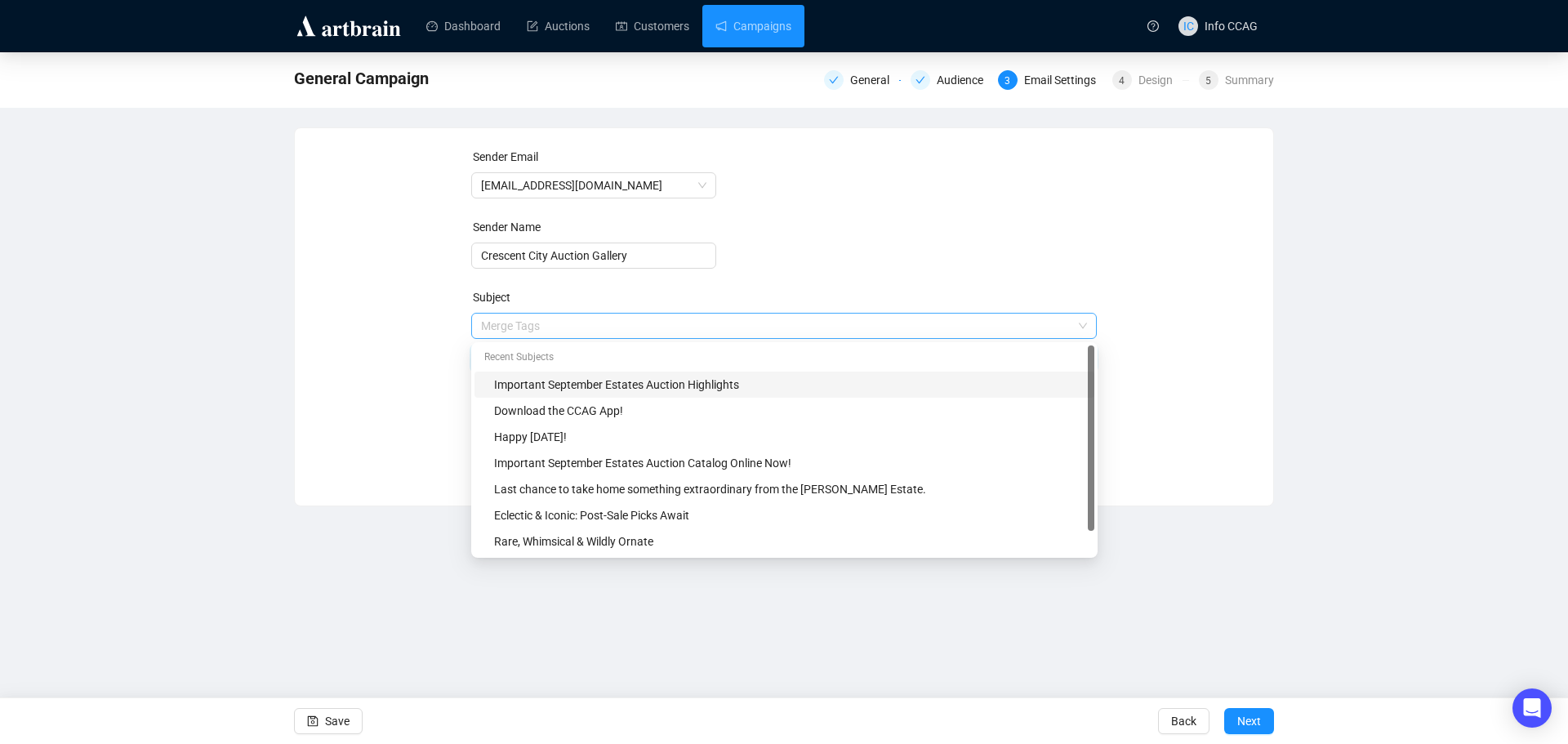
drag, startPoint x: 731, startPoint y: 326, endPoint x: 650, endPoint y: 328, distance: 81.0
click at [650, 328] on span "Merge Tags Important September Estates Auction Highlights" at bounding box center [784, 342] width 626 height 46
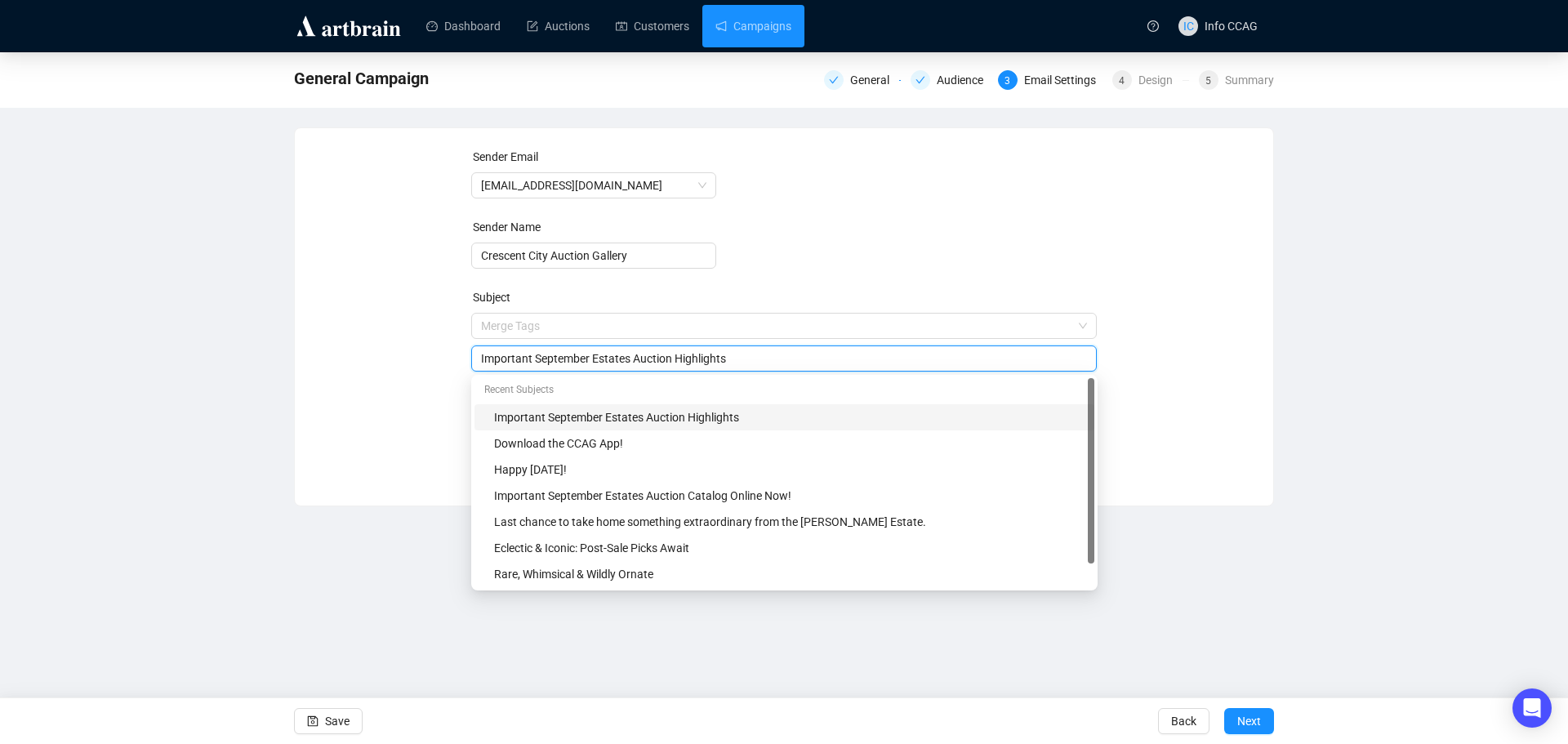
click at [780, 357] on input "Important September Estates Auction Highlights" at bounding box center [784, 358] width 607 height 18
drag, startPoint x: 737, startPoint y: 355, endPoint x: 474, endPoint y: 355, distance: 263.0
click at [474, 355] on div "Important September Estates Auction Highlights" at bounding box center [784, 358] width 626 height 26
